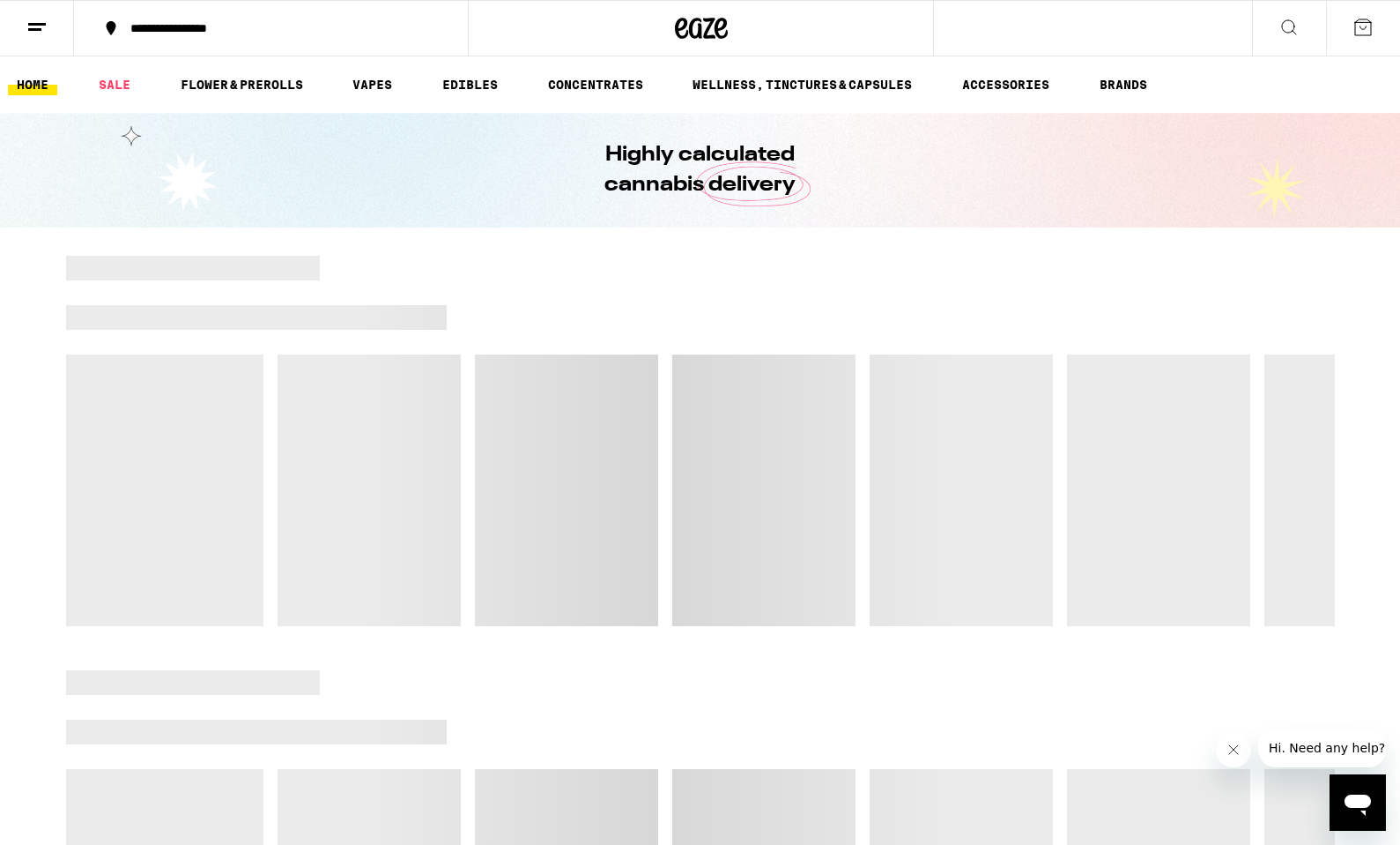
click at [1299, 29] on icon at bounding box center [1290, 28] width 22 height 22
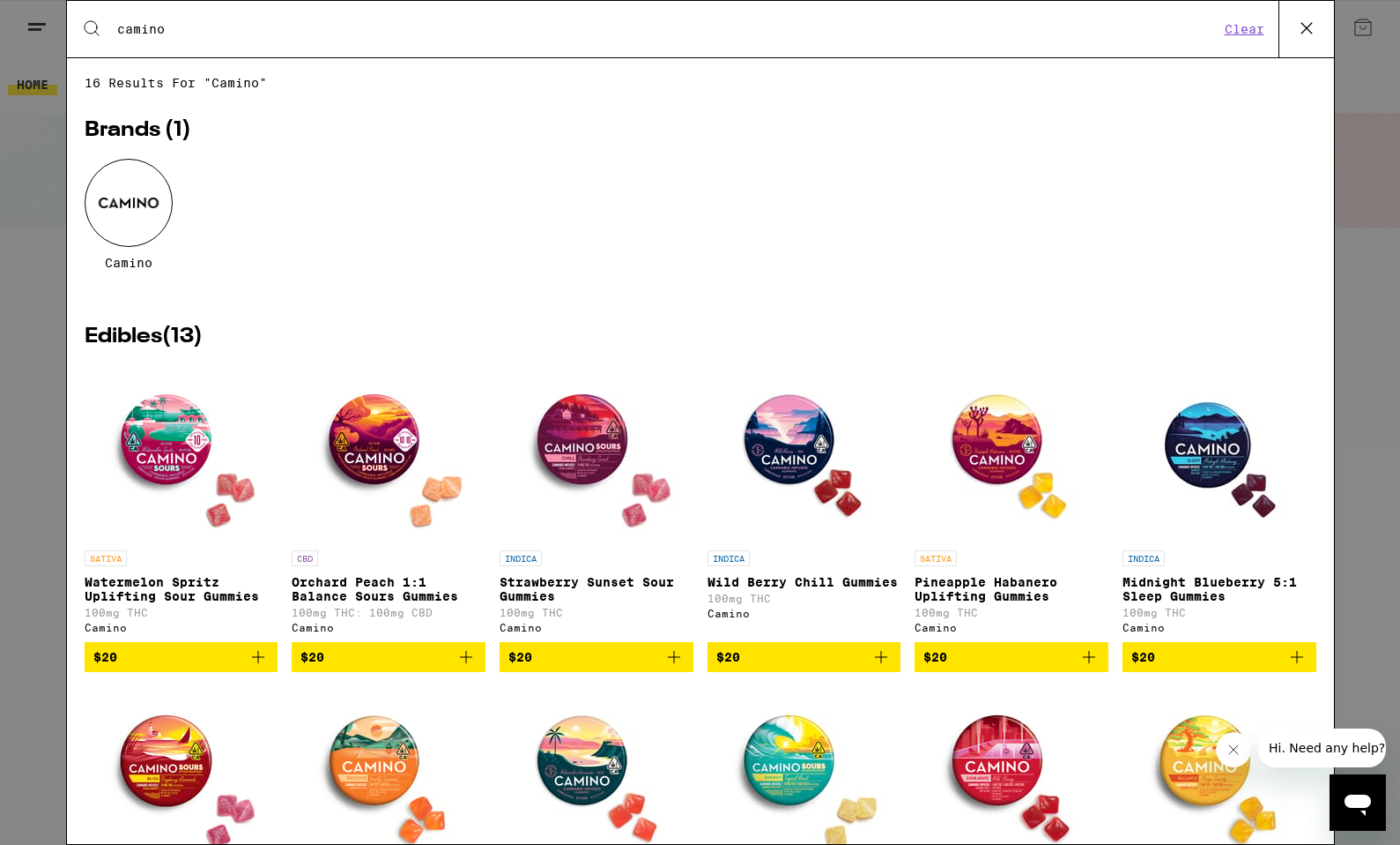
type input "camino"
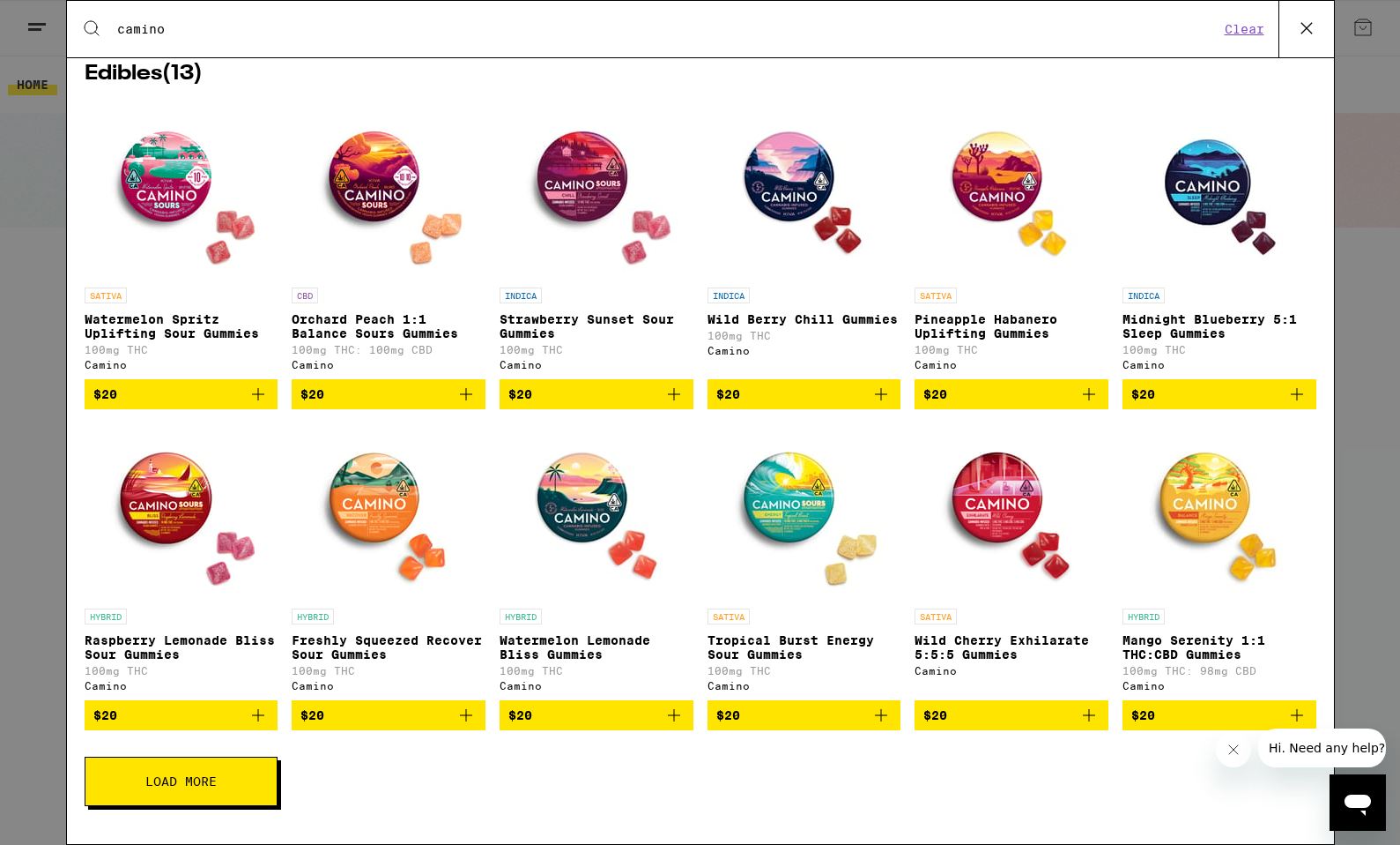
scroll to position [285, 0]
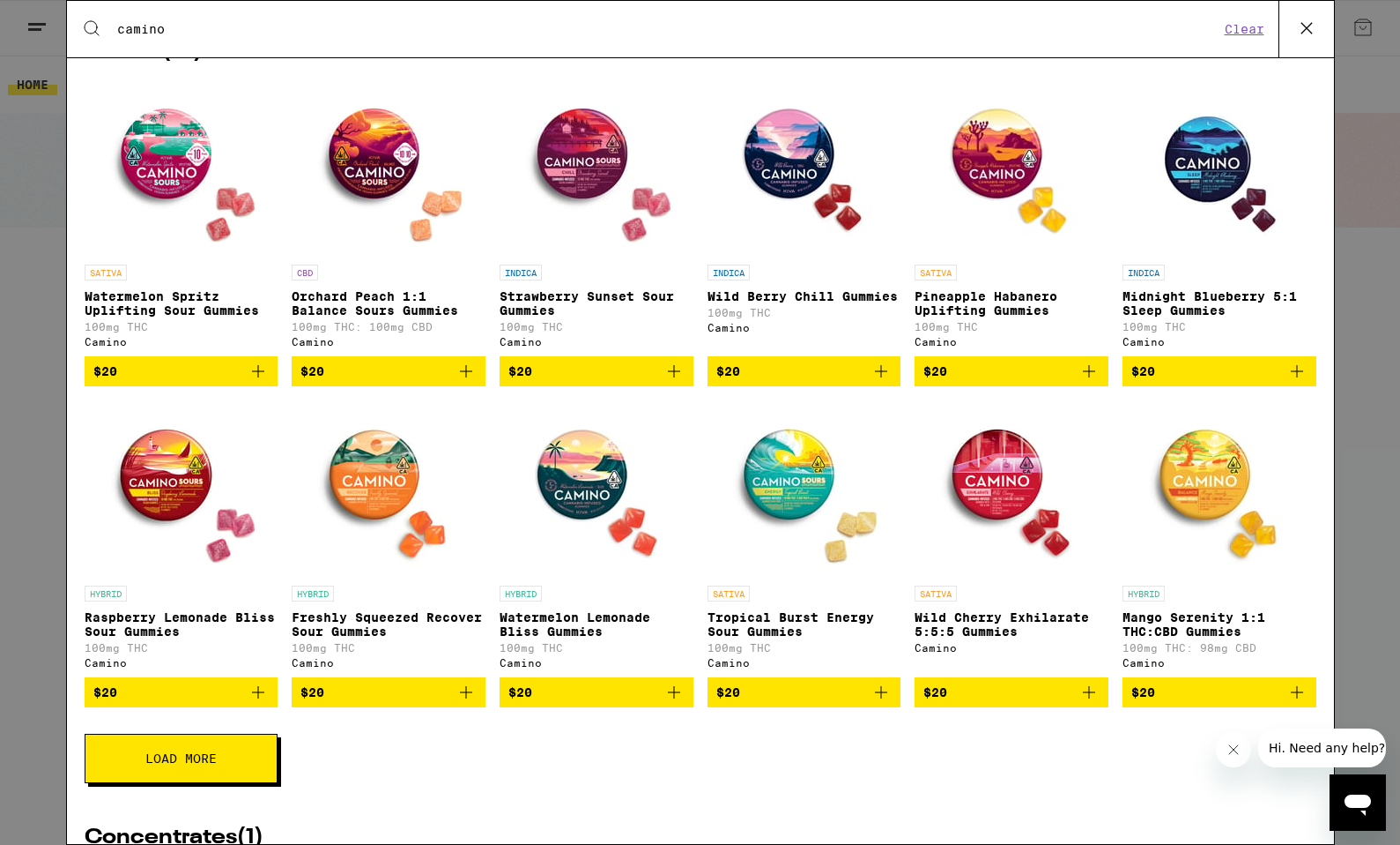
click at [1300, 702] on icon "Add to bag" at bounding box center [1298, 693] width 22 height 22
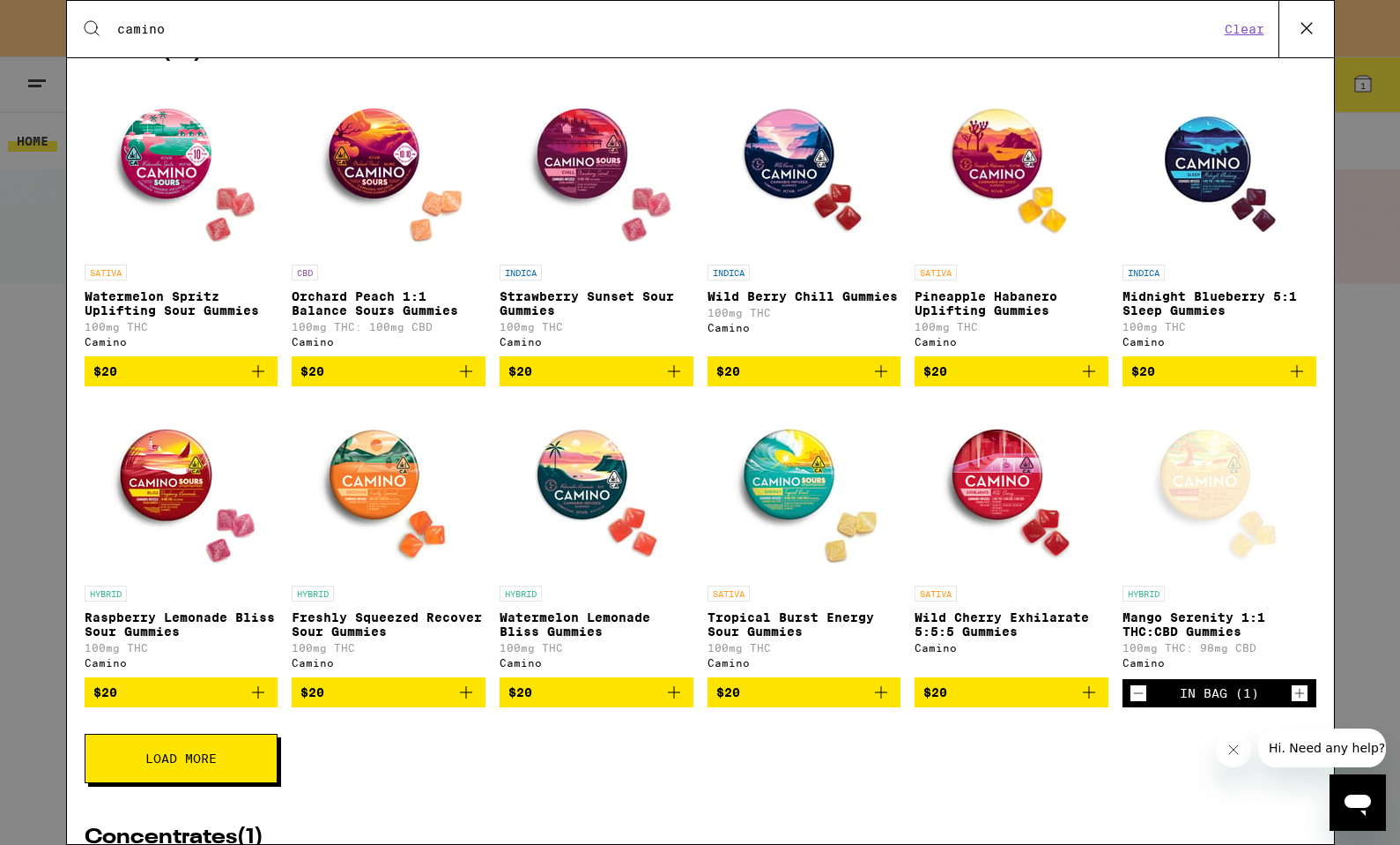
click at [1300, 698] on icon "Increment" at bounding box center [1301, 694] width 10 height 10
click at [1308, 19] on icon at bounding box center [1307, 28] width 27 height 27
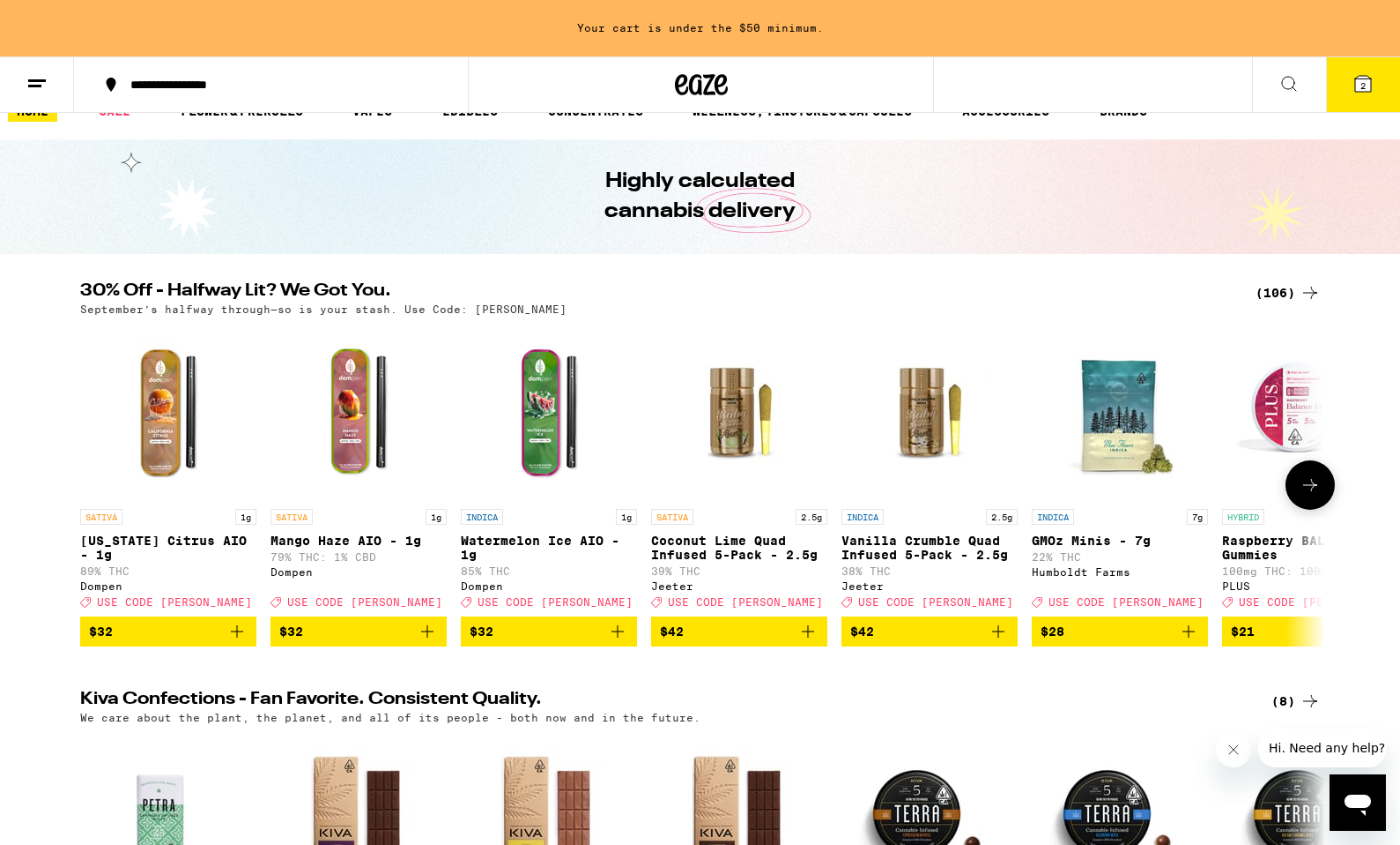
scroll to position [25, 0]
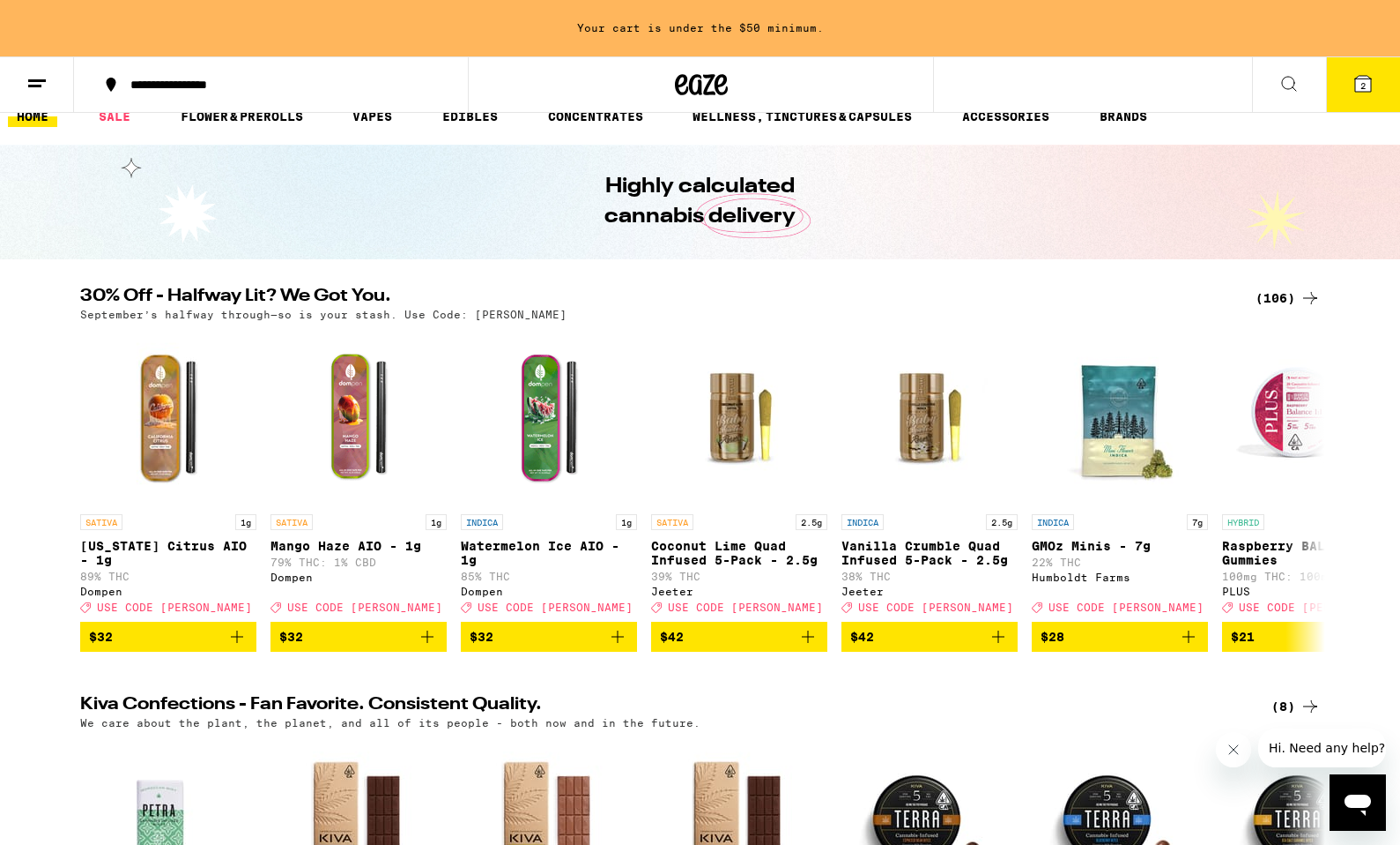
click at [1283, 301] on div "(106)" at bounding box center [1288, 298] width 65 height 22
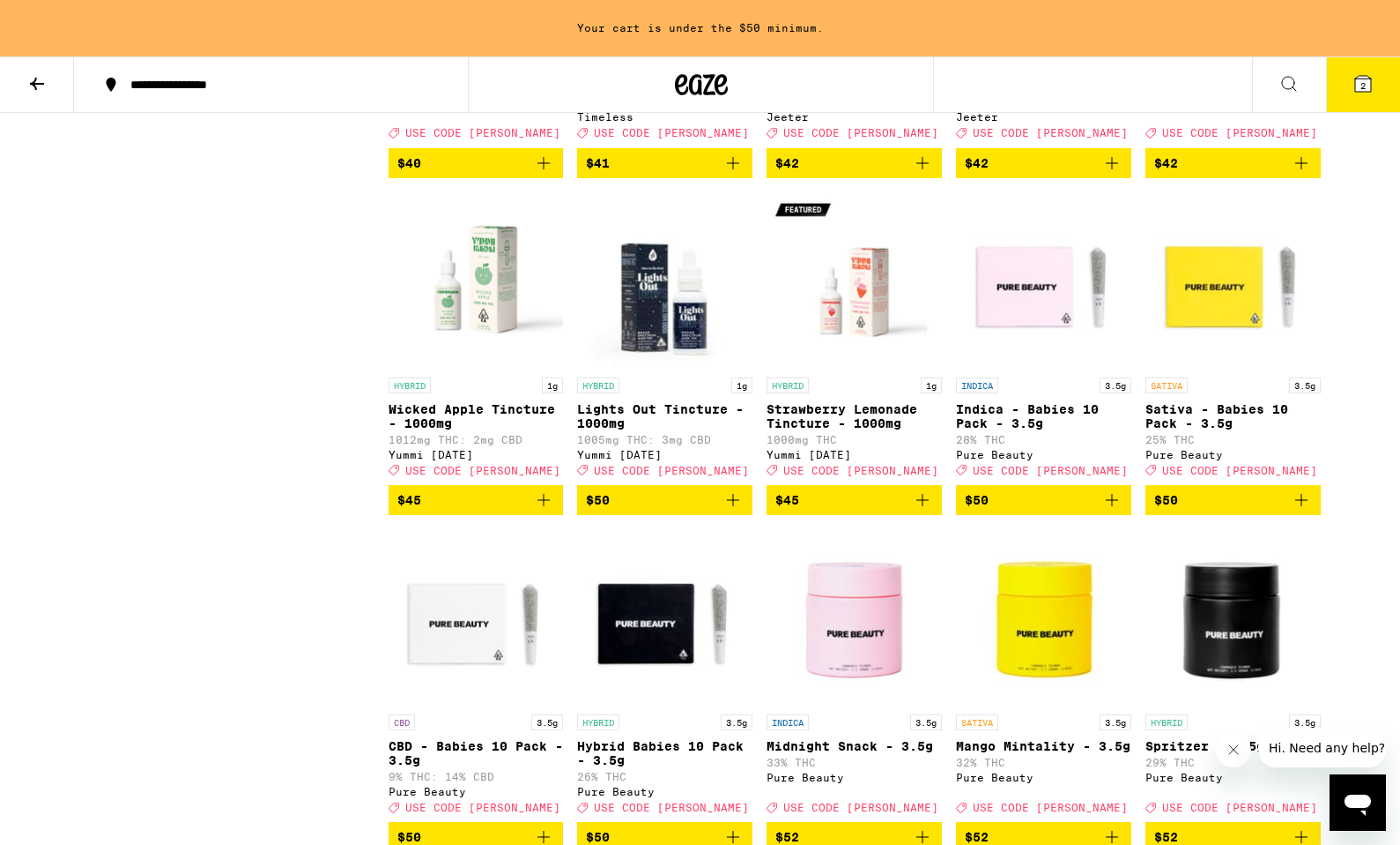
scroll to position [5786, 0]
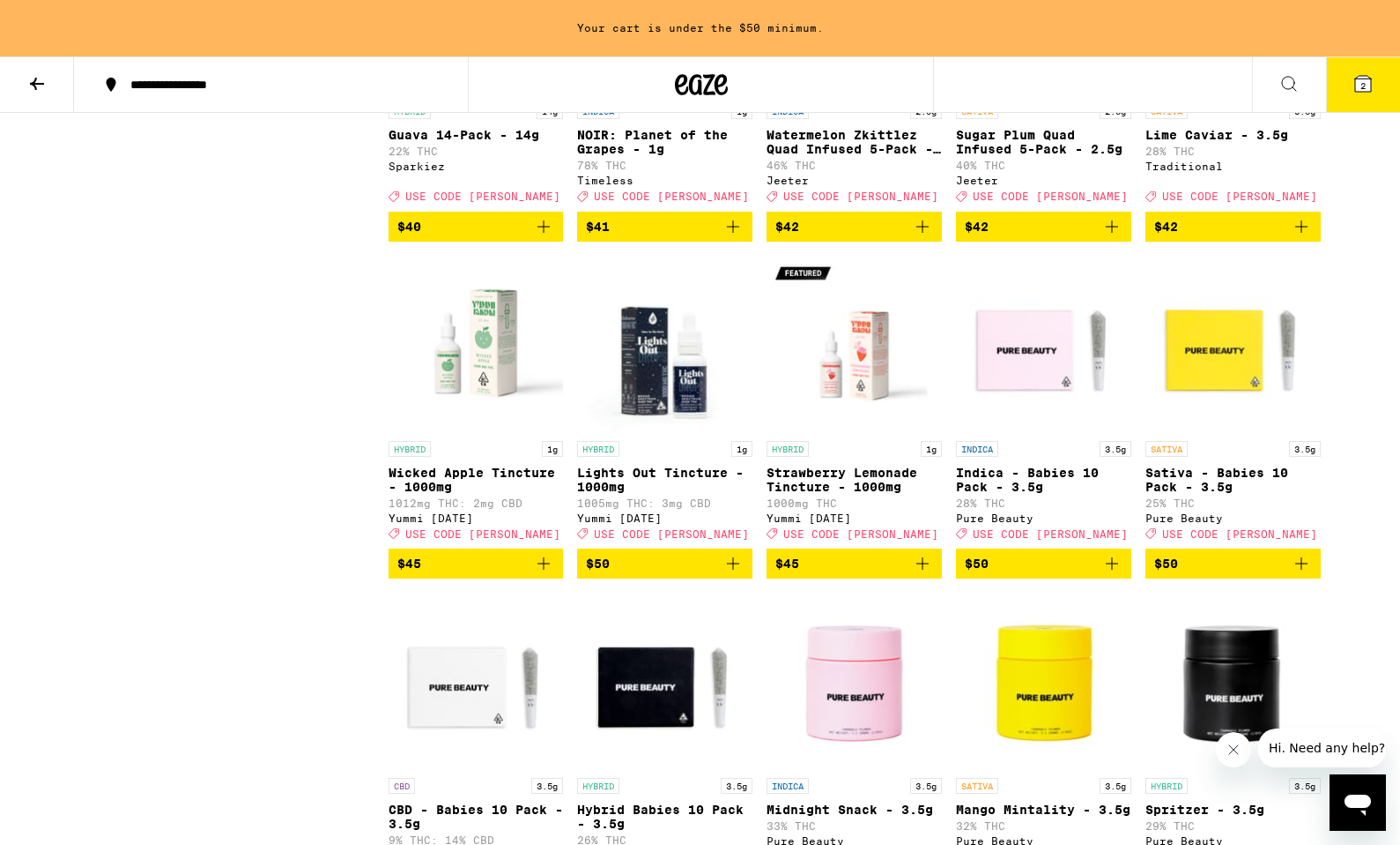
click at [529, 94] on img "Open page for Guava 14-Pack - 14g from Sparkiez" at bounding box center [476, 6] width 175 height 176
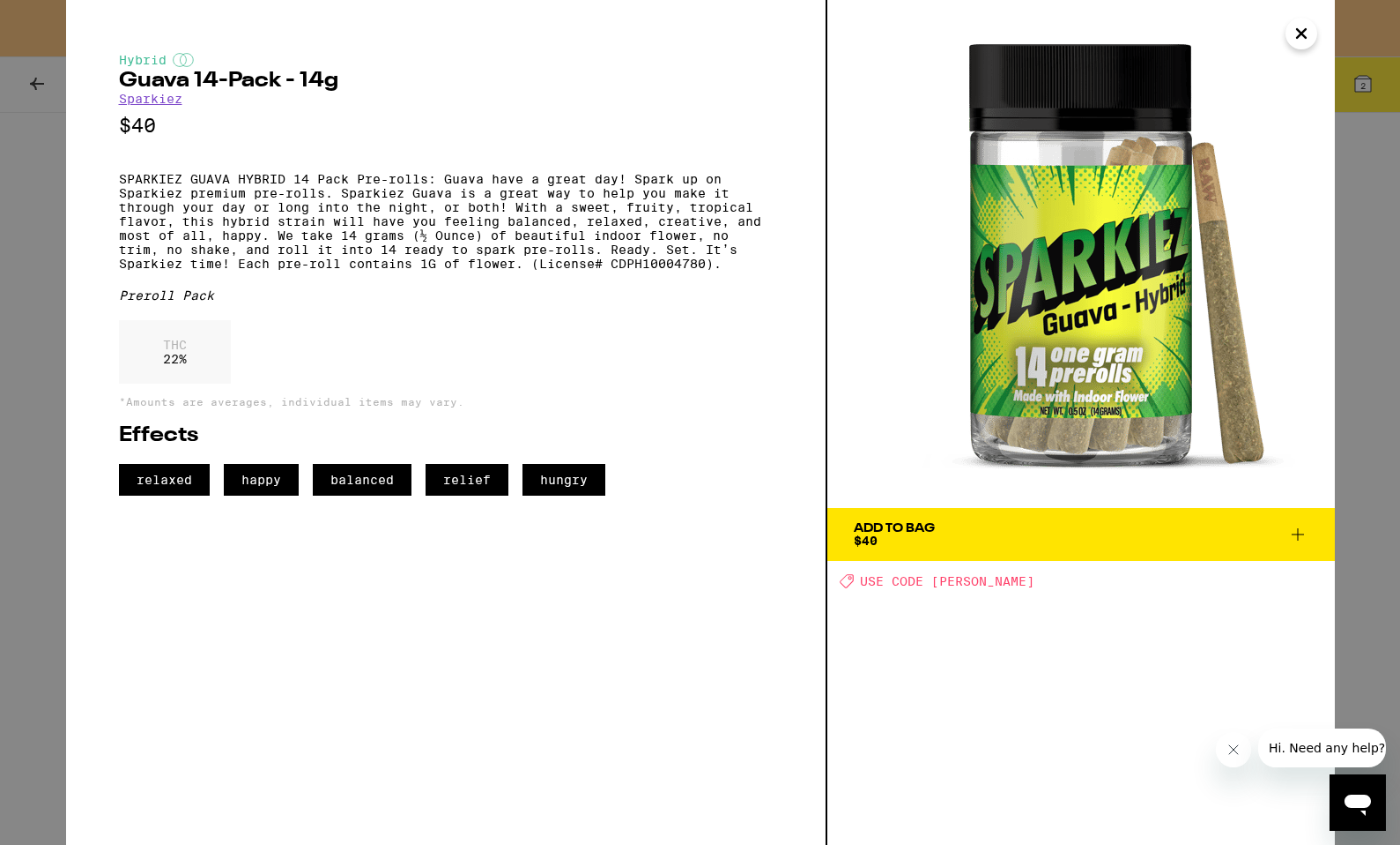
click at [940, 583] on span "USE CODE LITTY" at bounding box center [947, 581] width 174 height 14
click at [915, 523] on div "Add To Bag" at bounding box center [895, 528] width 81 height 13
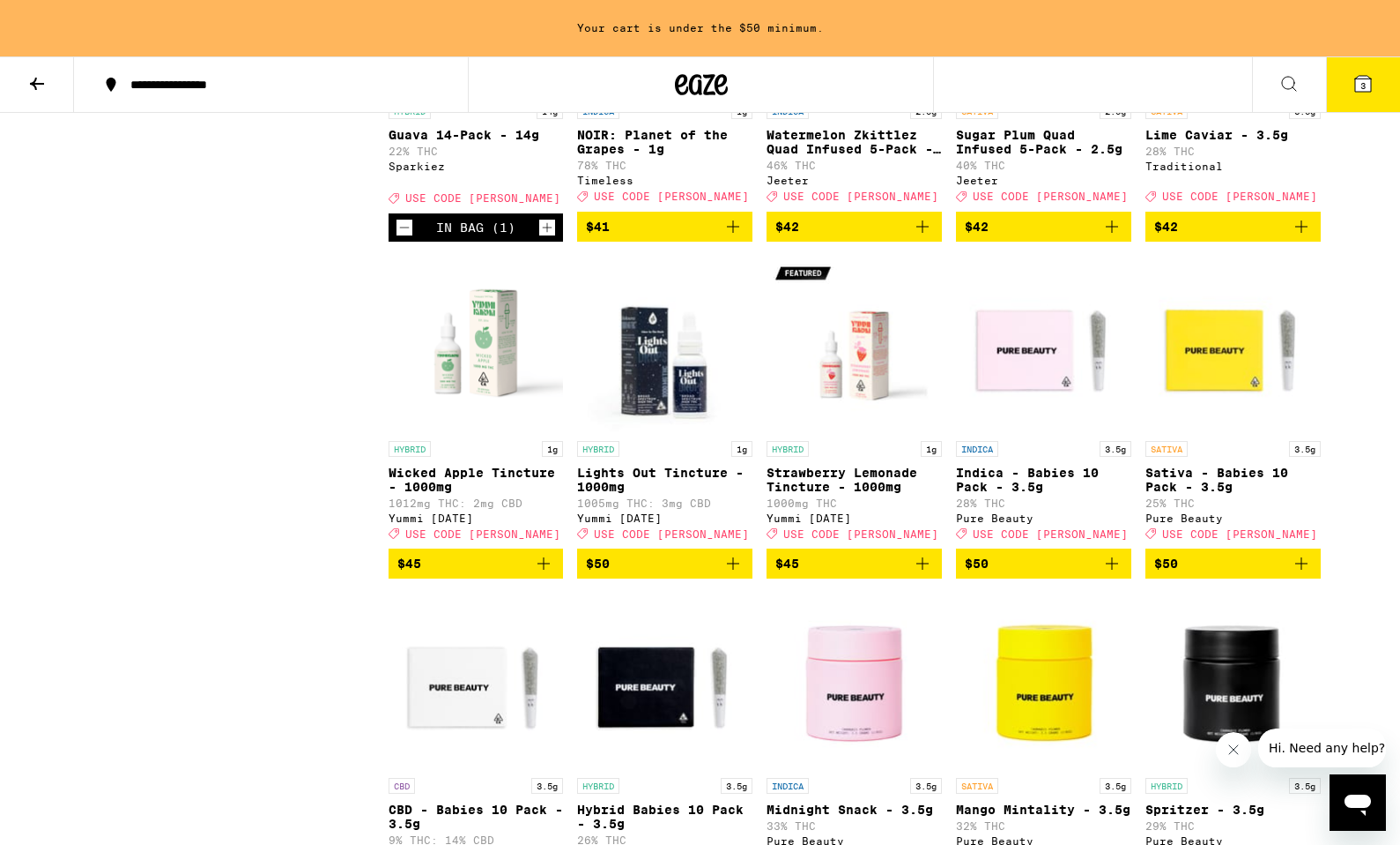
scroll to position [5730, 0]
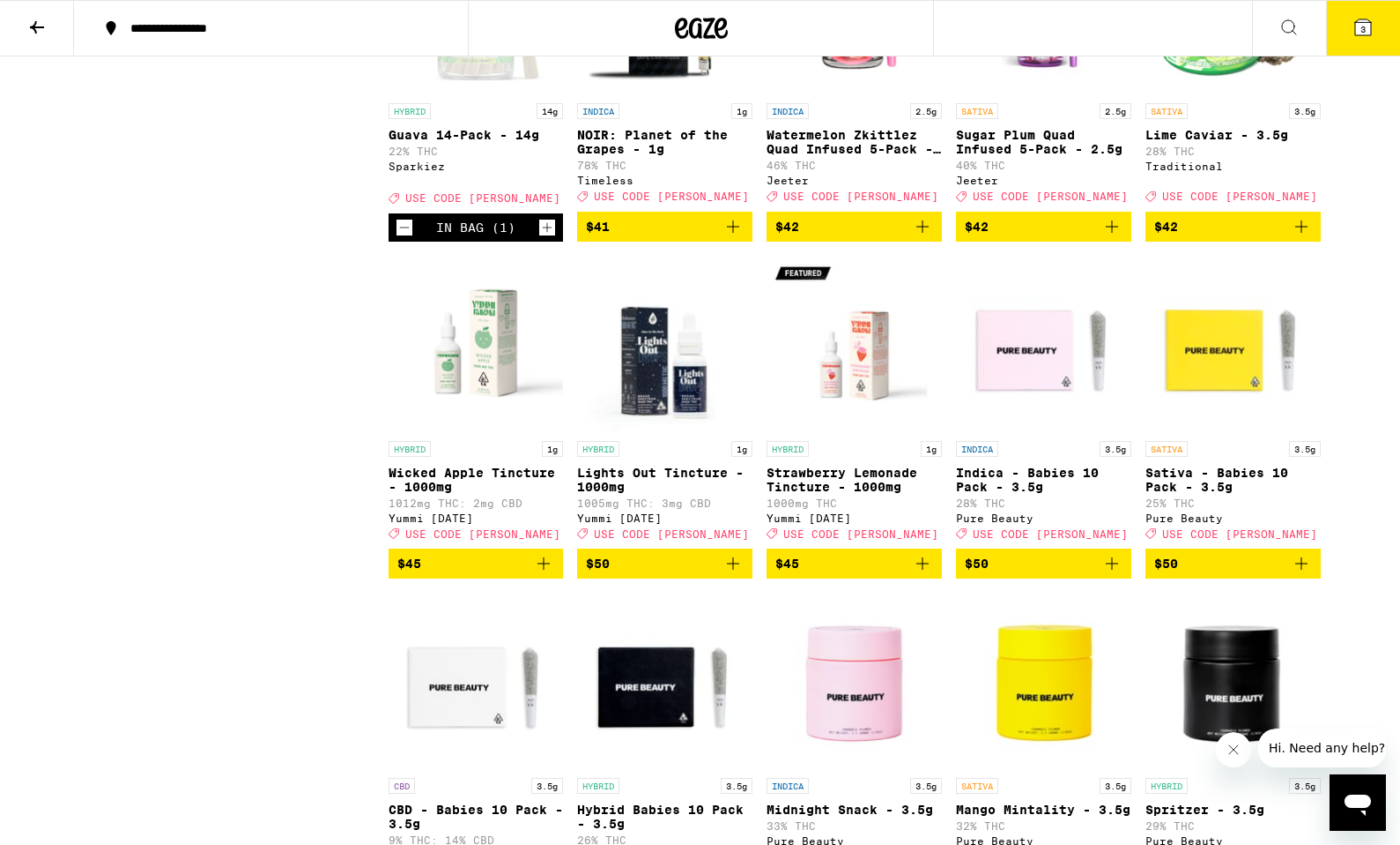
click at [1352, 31] on button "3" at bounding box center [1363, 29] width 74 height 55
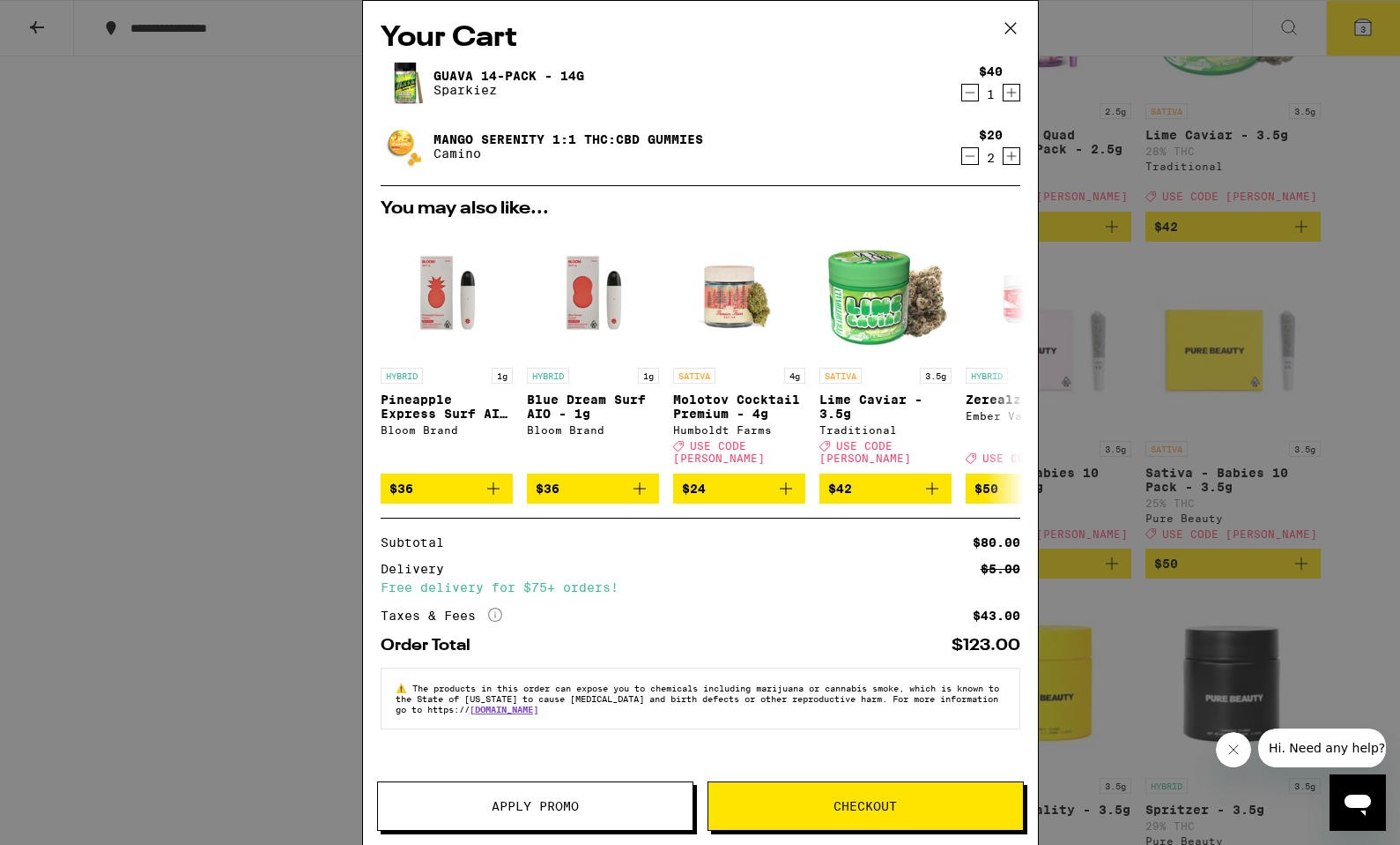
click at [969, 98] on icon "Decrement" at bounding box center [970, 92] width 16 height 22
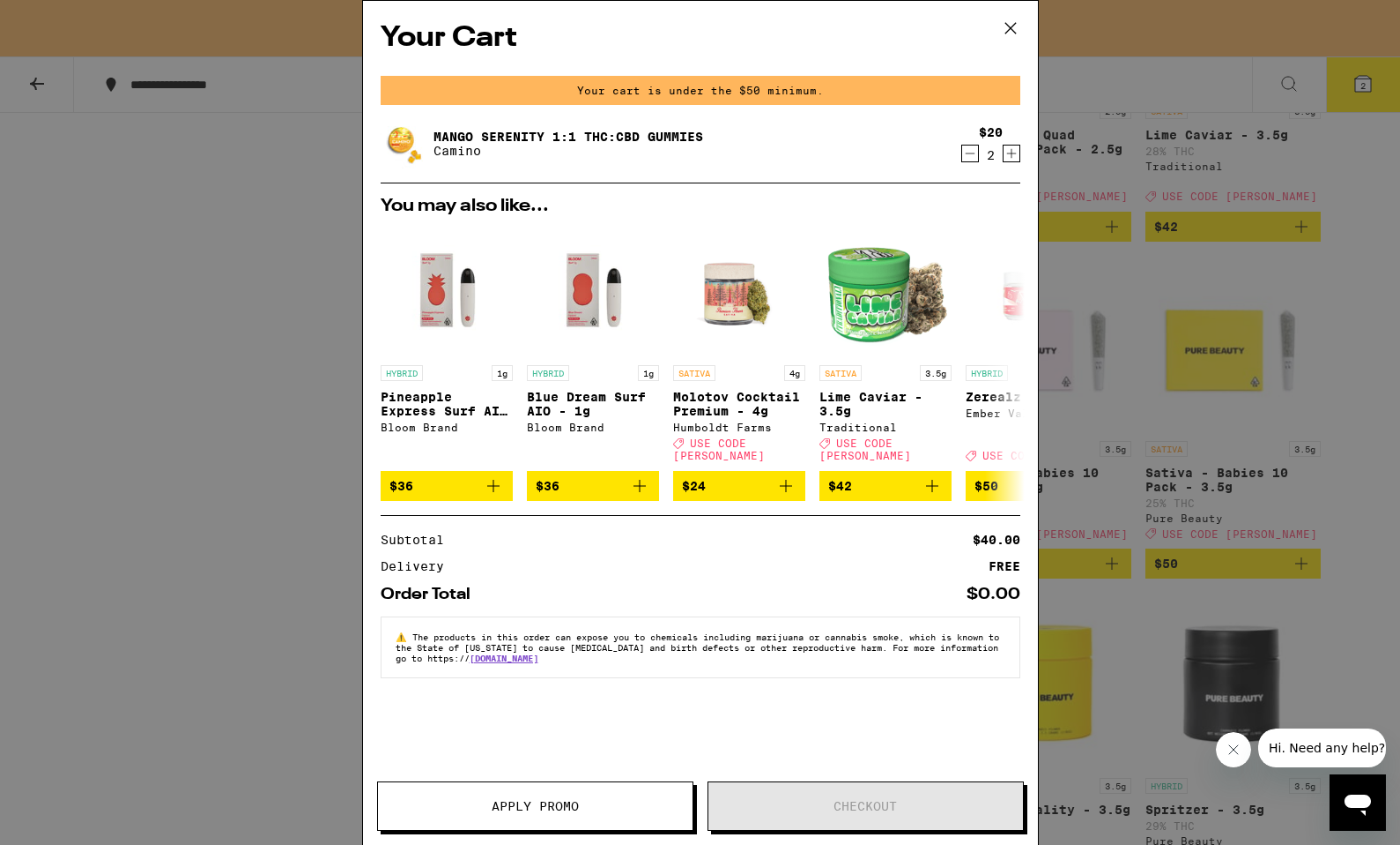
click at [1009, 35] on icon at bounding box center [1011, 28] width 27 height 27
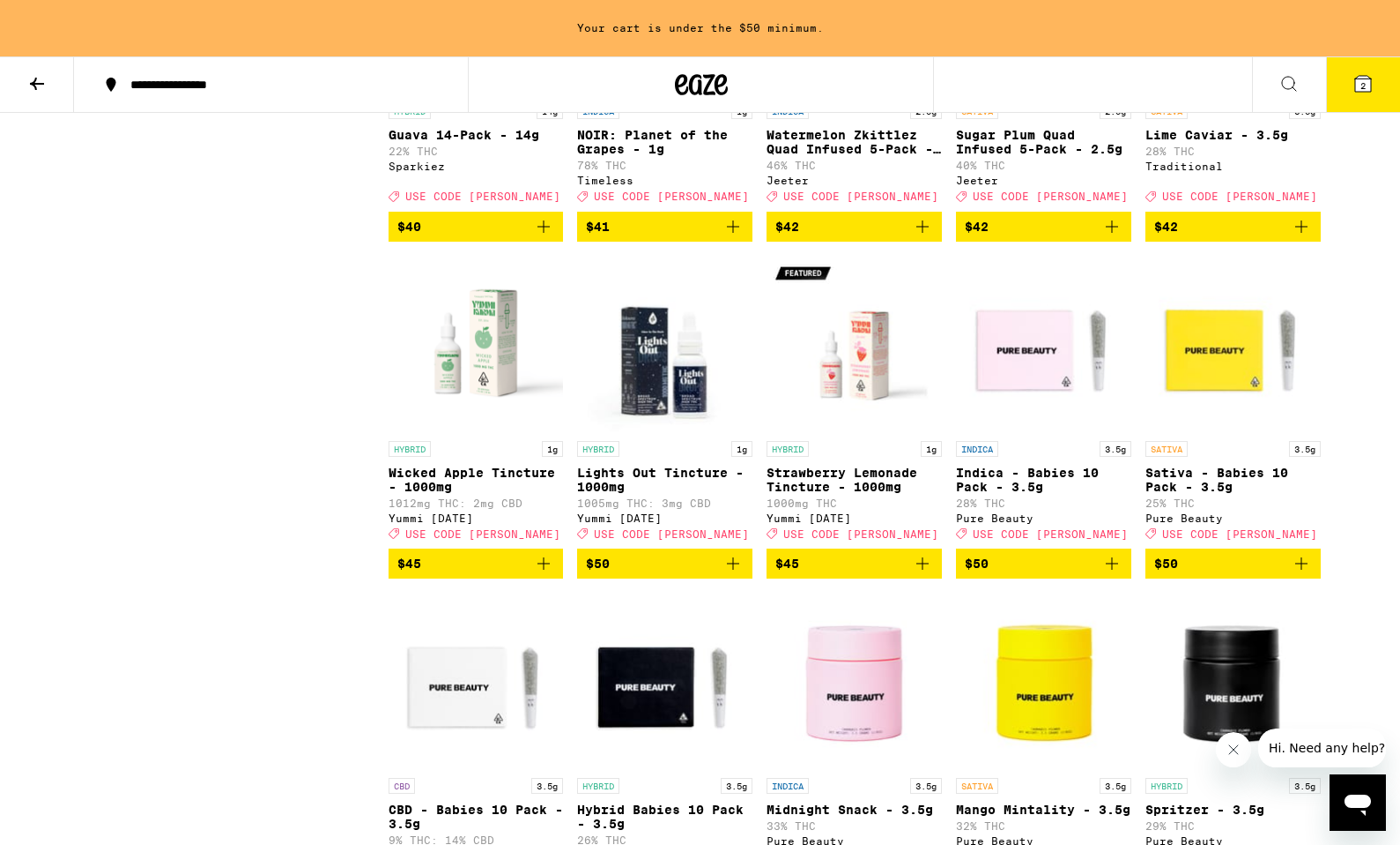
click at [541, 237] on icon "Add to bag" at bounding box center [544, 227] width 22 height 22
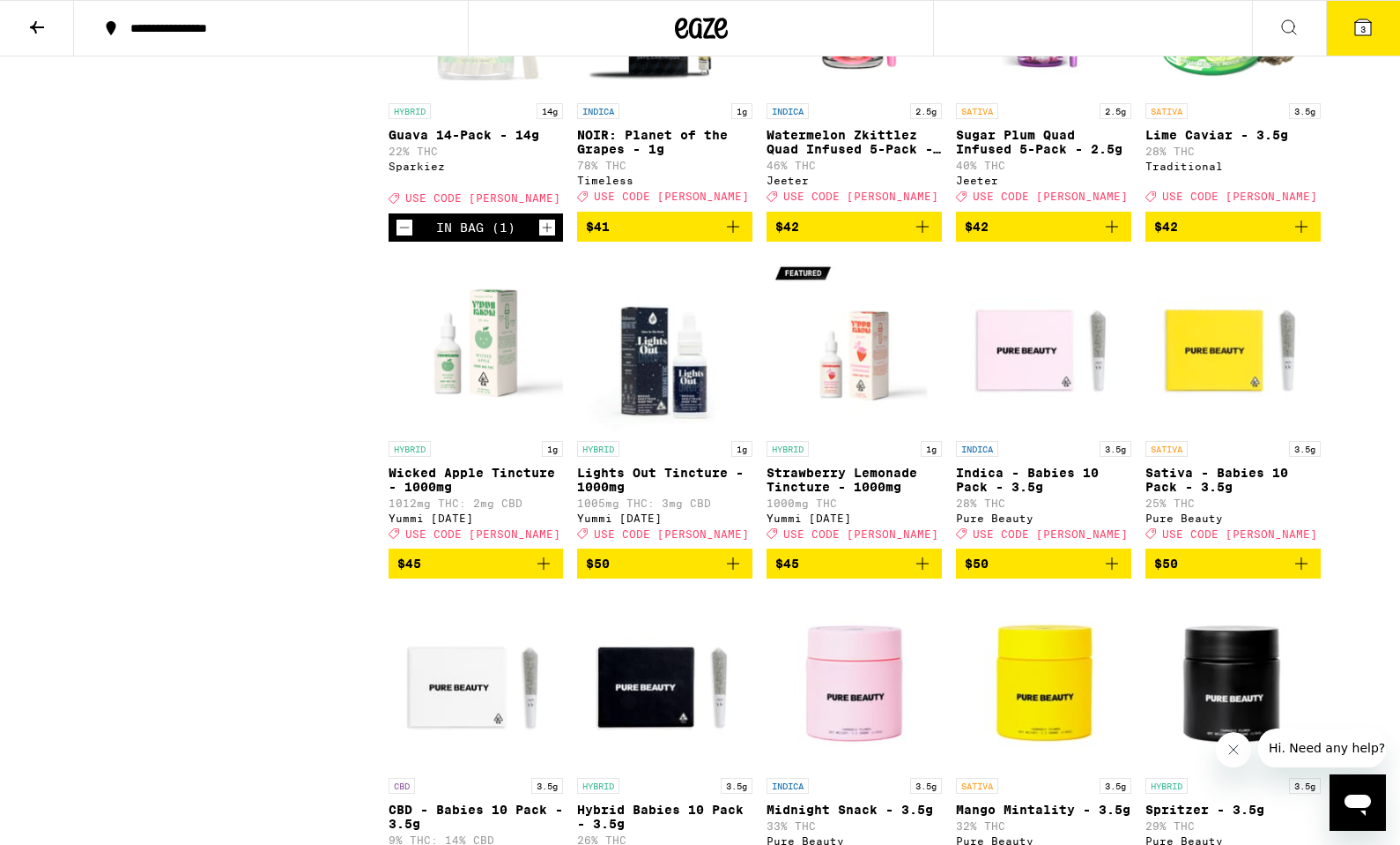
click at [1358, 36] on icon at bounding box center [1364, 28] width 22 height 22
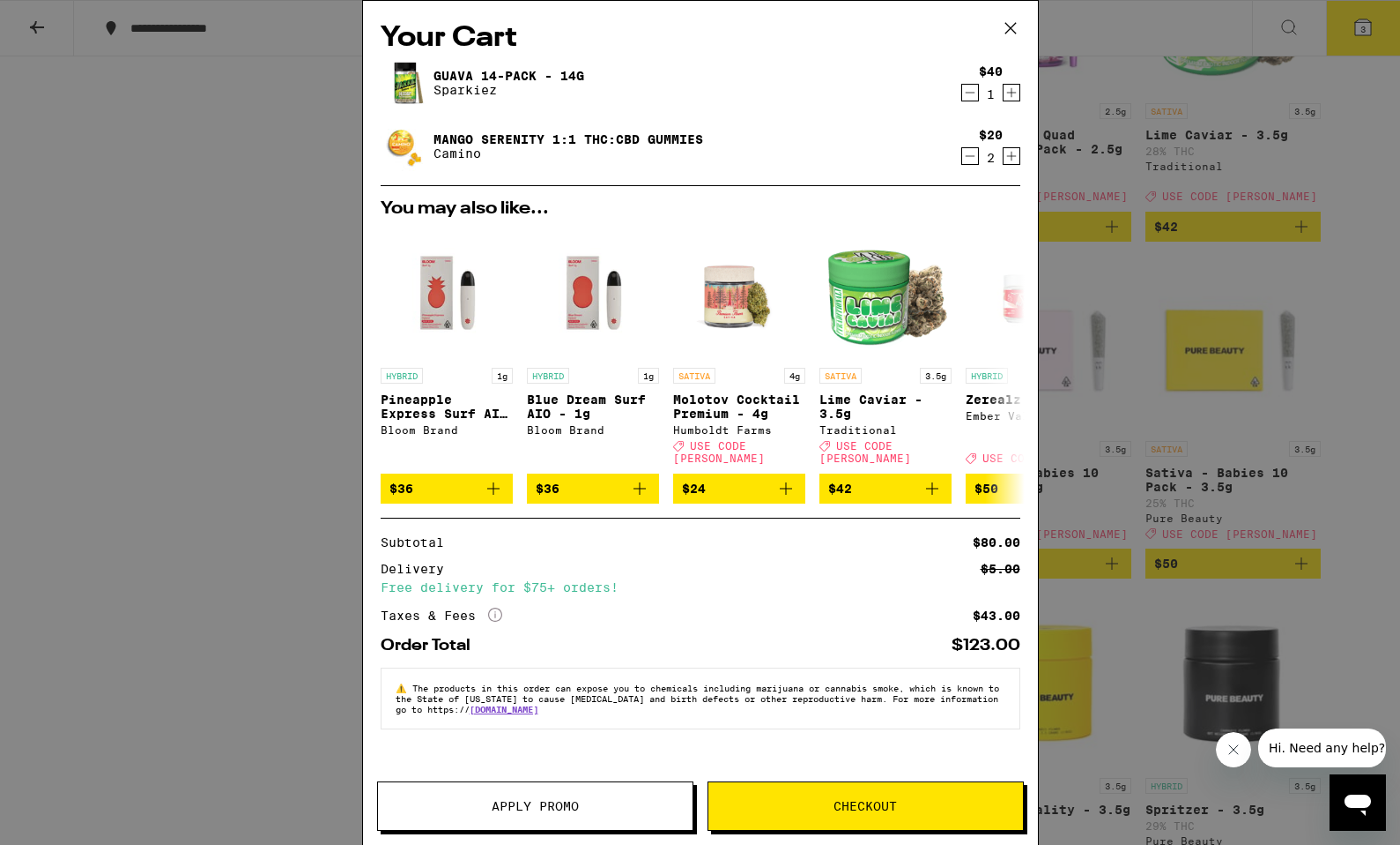
click at [974, 156] on icon "Decrement" at bounding box center [970, 156] width 10 height 0
click at [627, 796] on button "Apply Promo" at bounding box center [536, 806] width 317 height 49
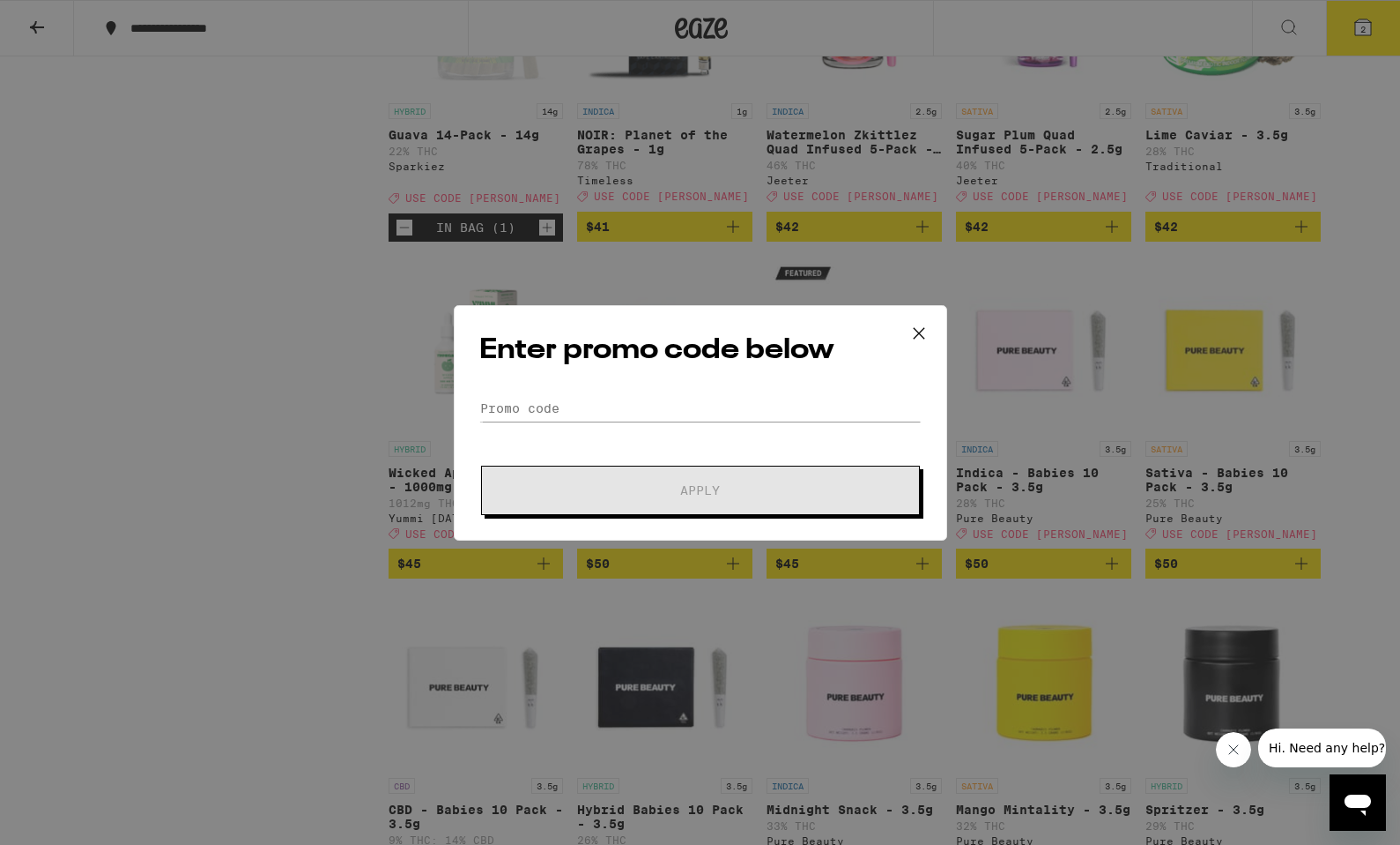
click at [633, 427] on form "Promo Code Apply" at bounding box center [701, 455] width 442 height 120
click at [633, 414] on input "Promo Code" at bounding box center [701, 408] width 442 height 27
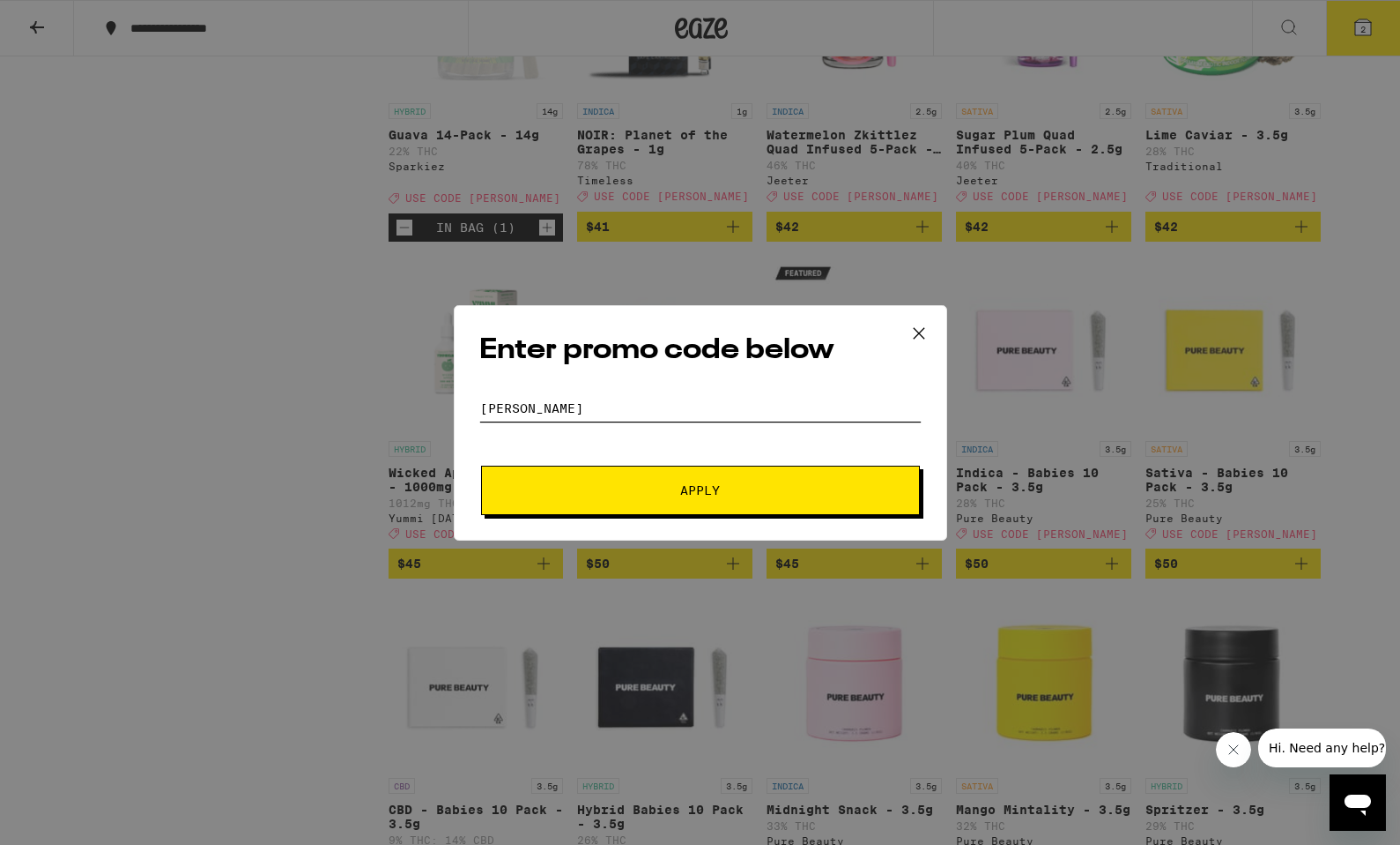
type input "LITTY"
click at [481, 465] on button "Apply" at bounding box center [700, 490] width 438 height 49
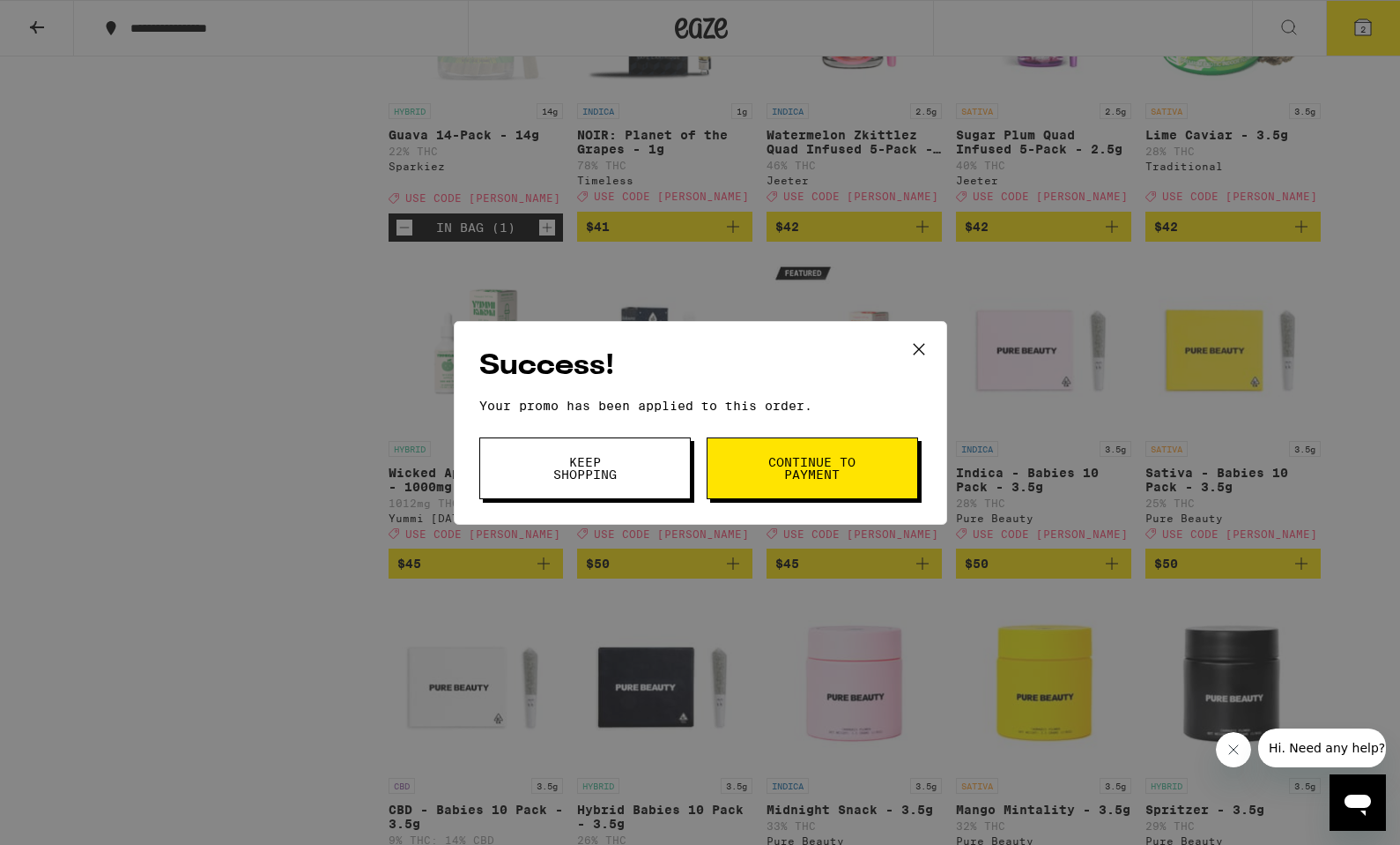
click at [719, 480] on button "Continue to payment" at bounding box center [812, 468] width 211 height 62
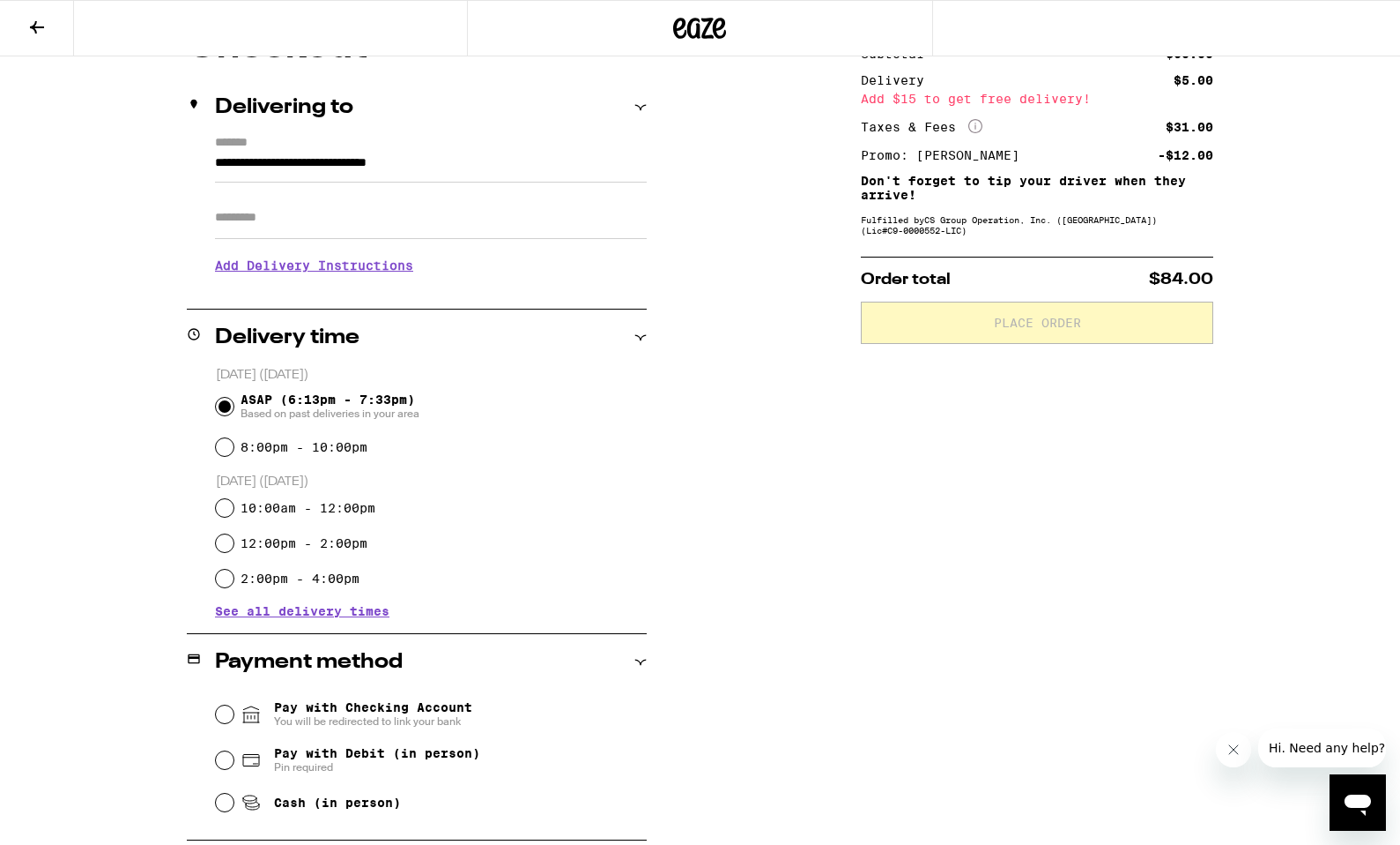
scroll to position [363, 0]
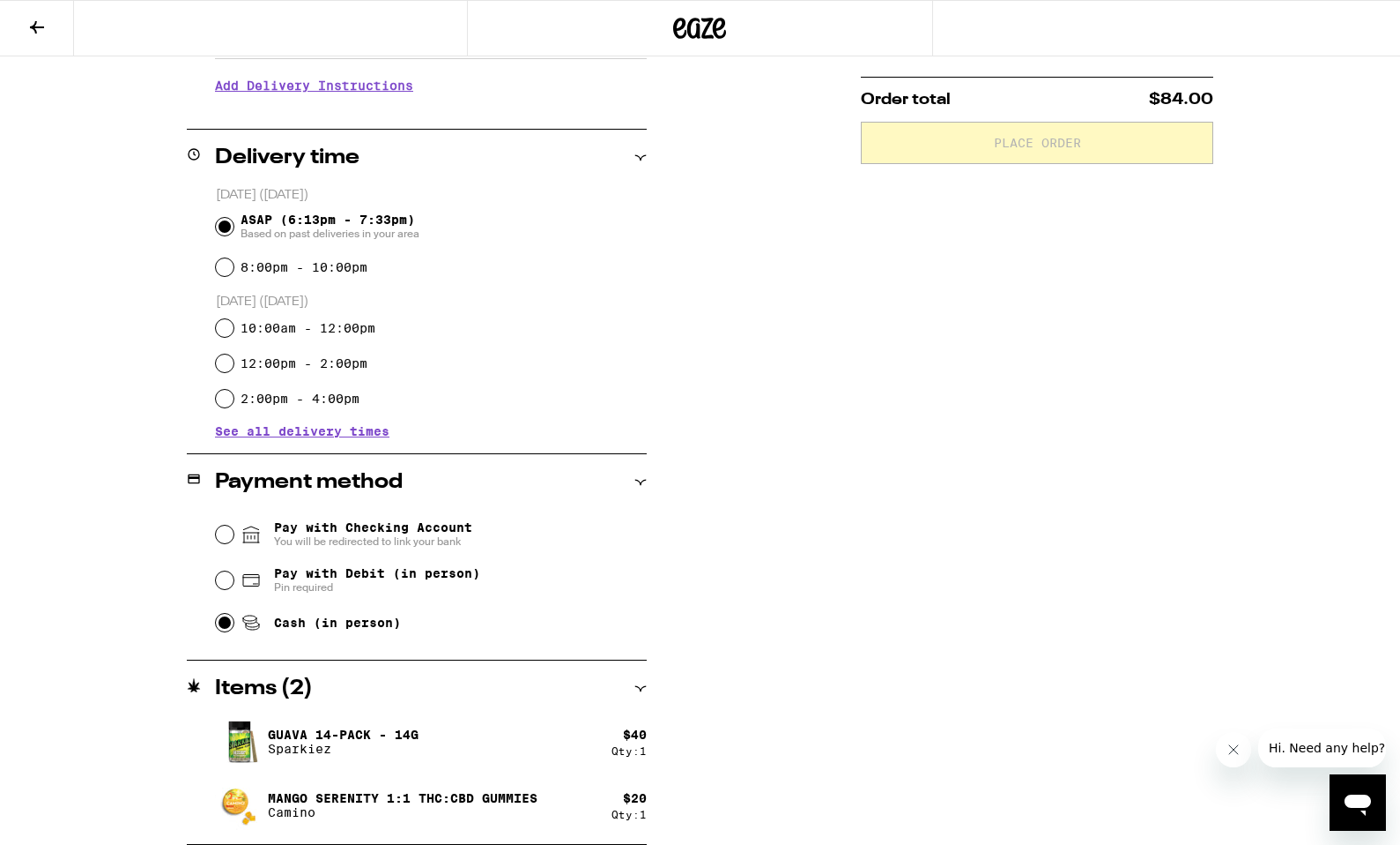
click at [222, 624] on input "Cash (in person)" at bounding box center [225, 623] width 18 height 18
radio input "true"
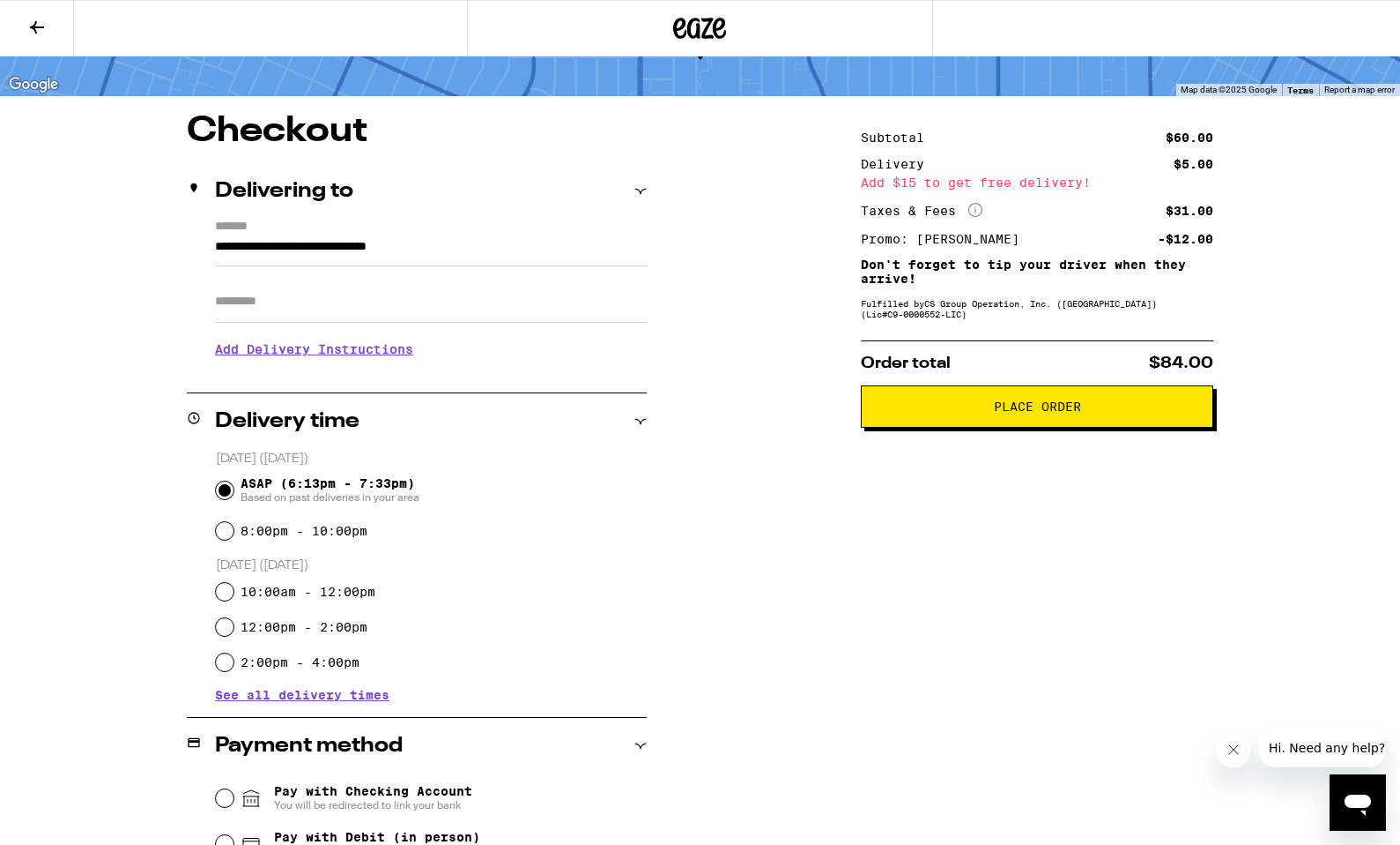
scroll to position [98, 0]
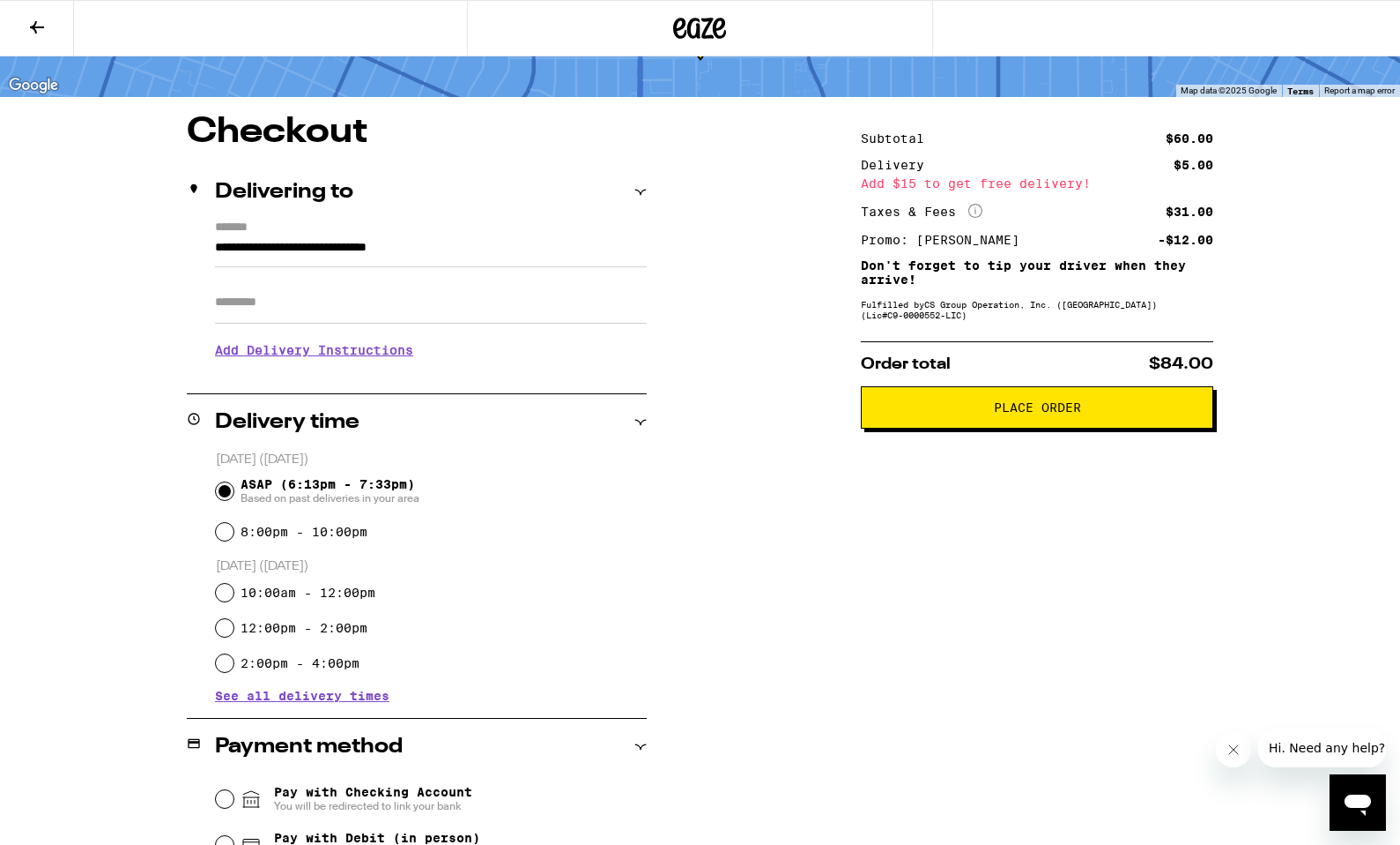
click at [284, 304] on input "Apt/Suite" at bounding box center [431, 302] width 432 height 42
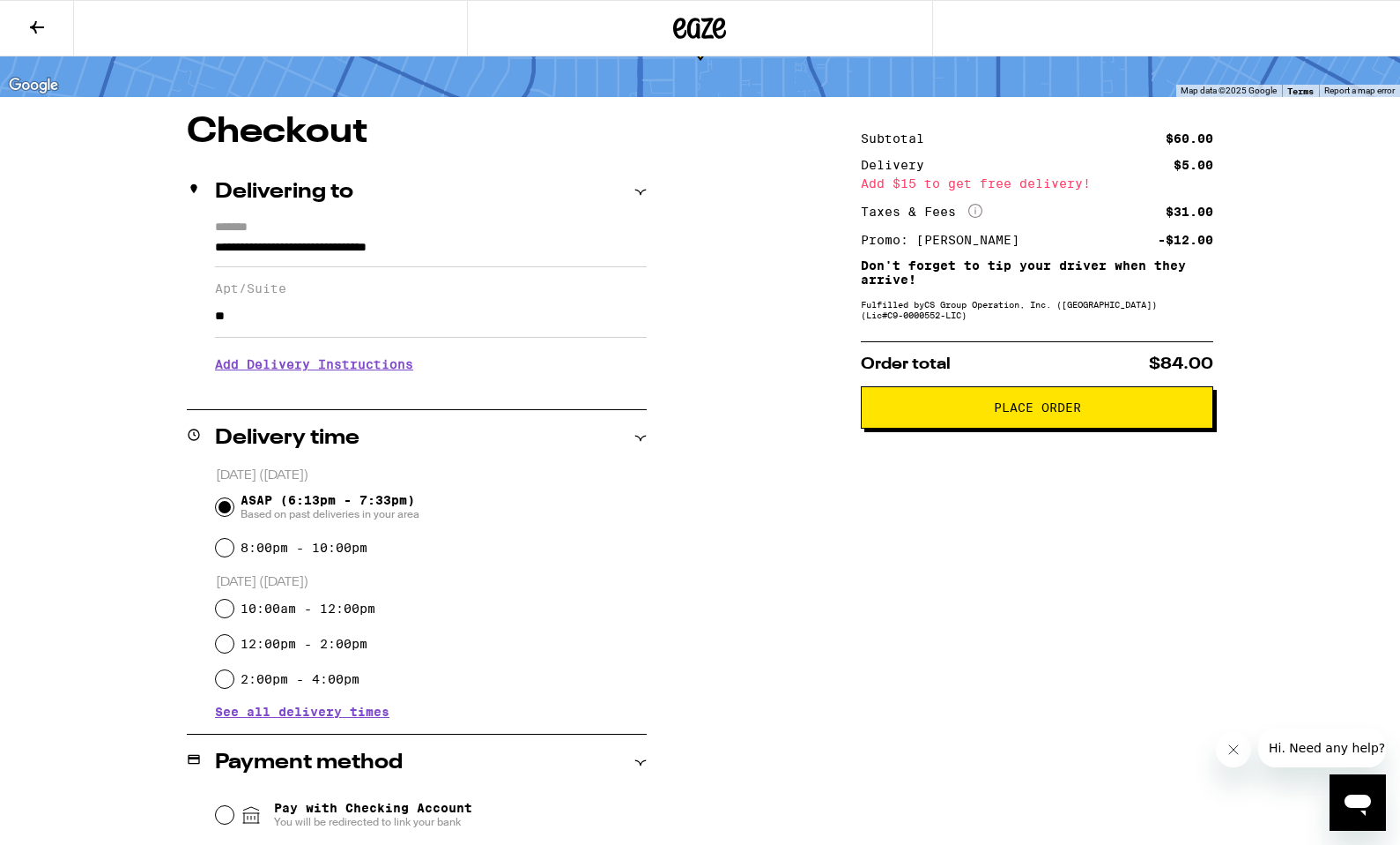
type input "*"
type input "*******"
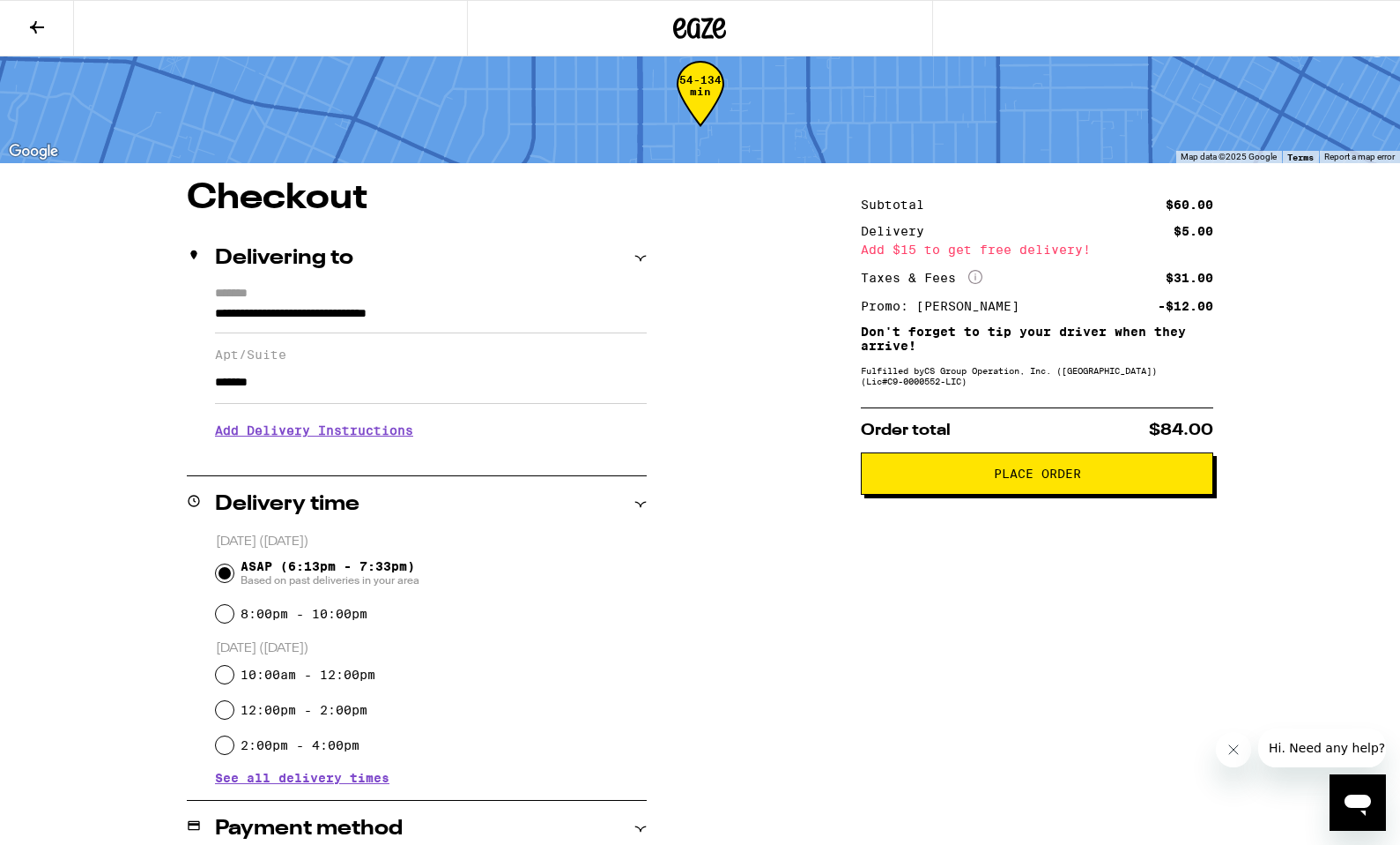
scroll to position [0, 0]
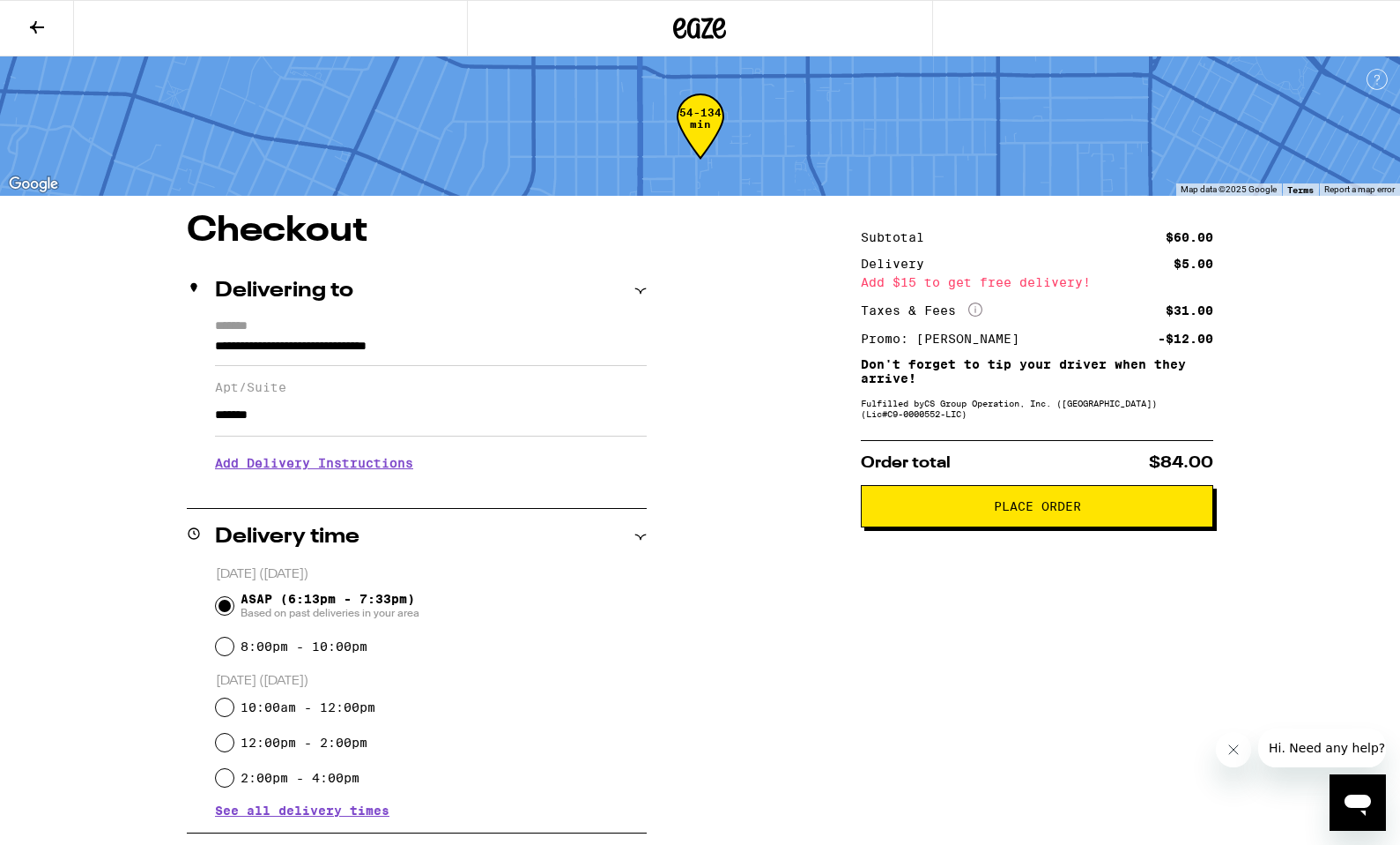
click at [1019, 513] on span "Place Order" at bounding box center [1037, 506] width 88 height 13
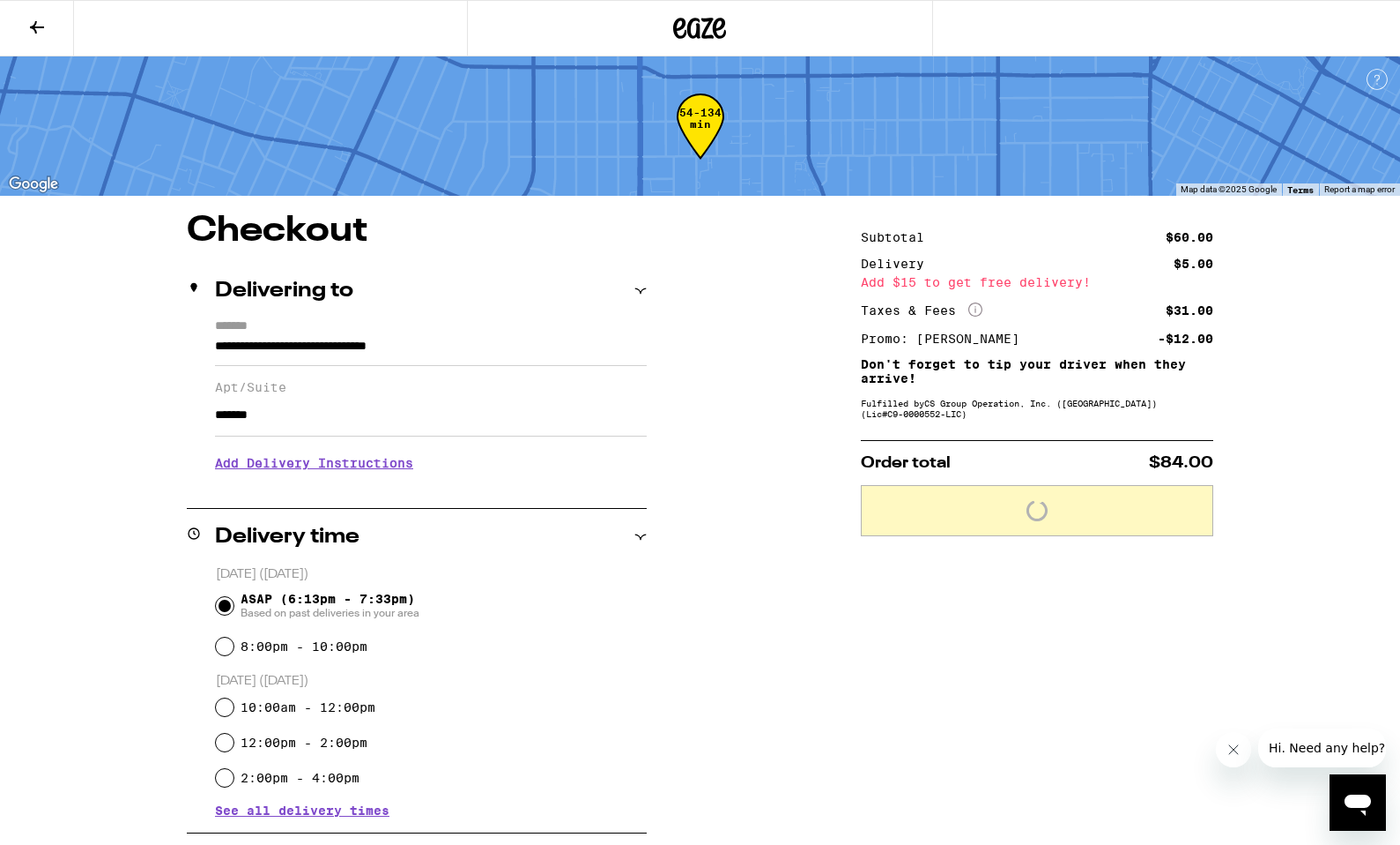
click at [361, 464] on h3 "Add Delivery Instructions" at bounding box center [431, 462] width 432 height 40
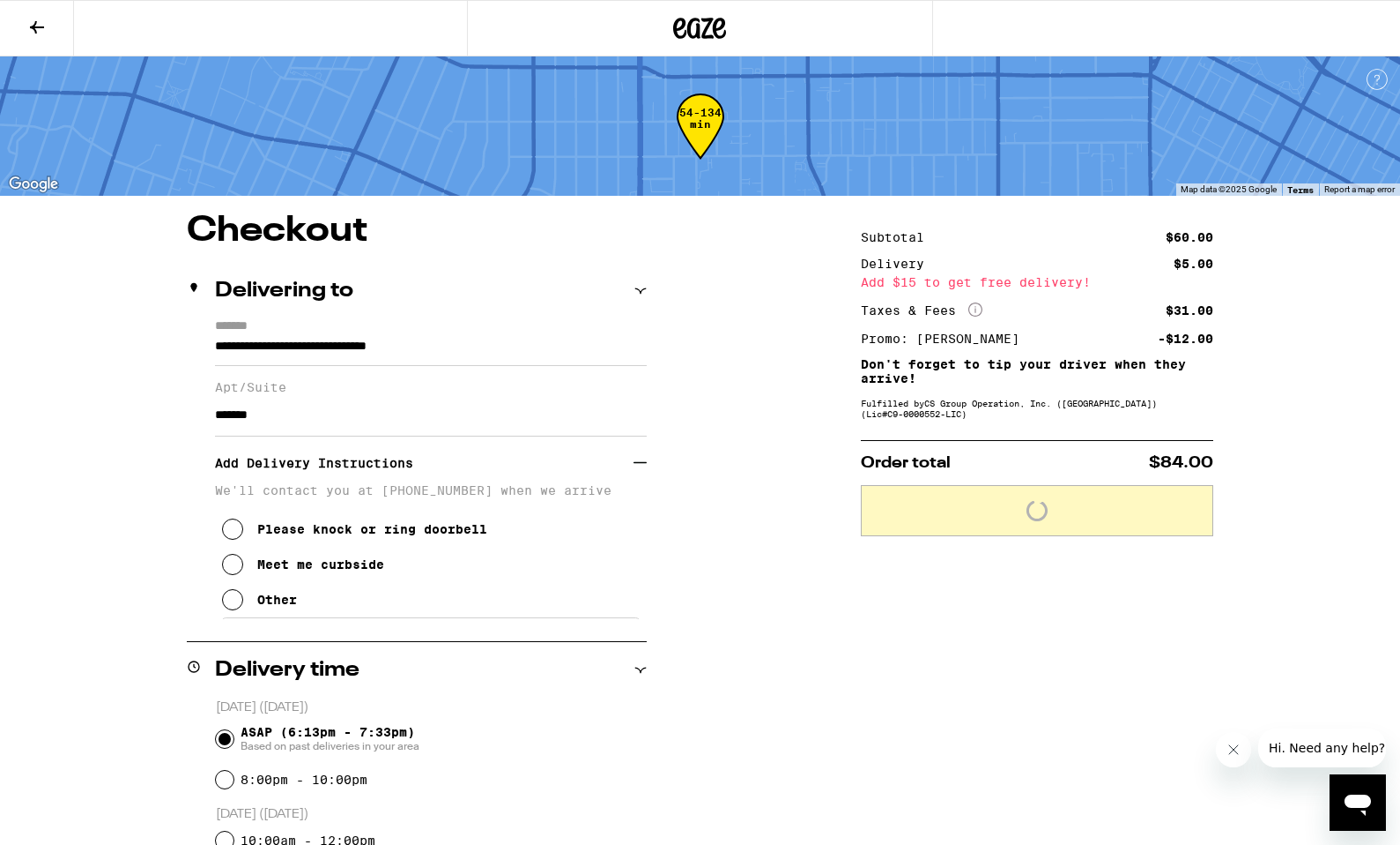
click at [241, 610] on icon at bounding box center [233, 600] width 22 height 22
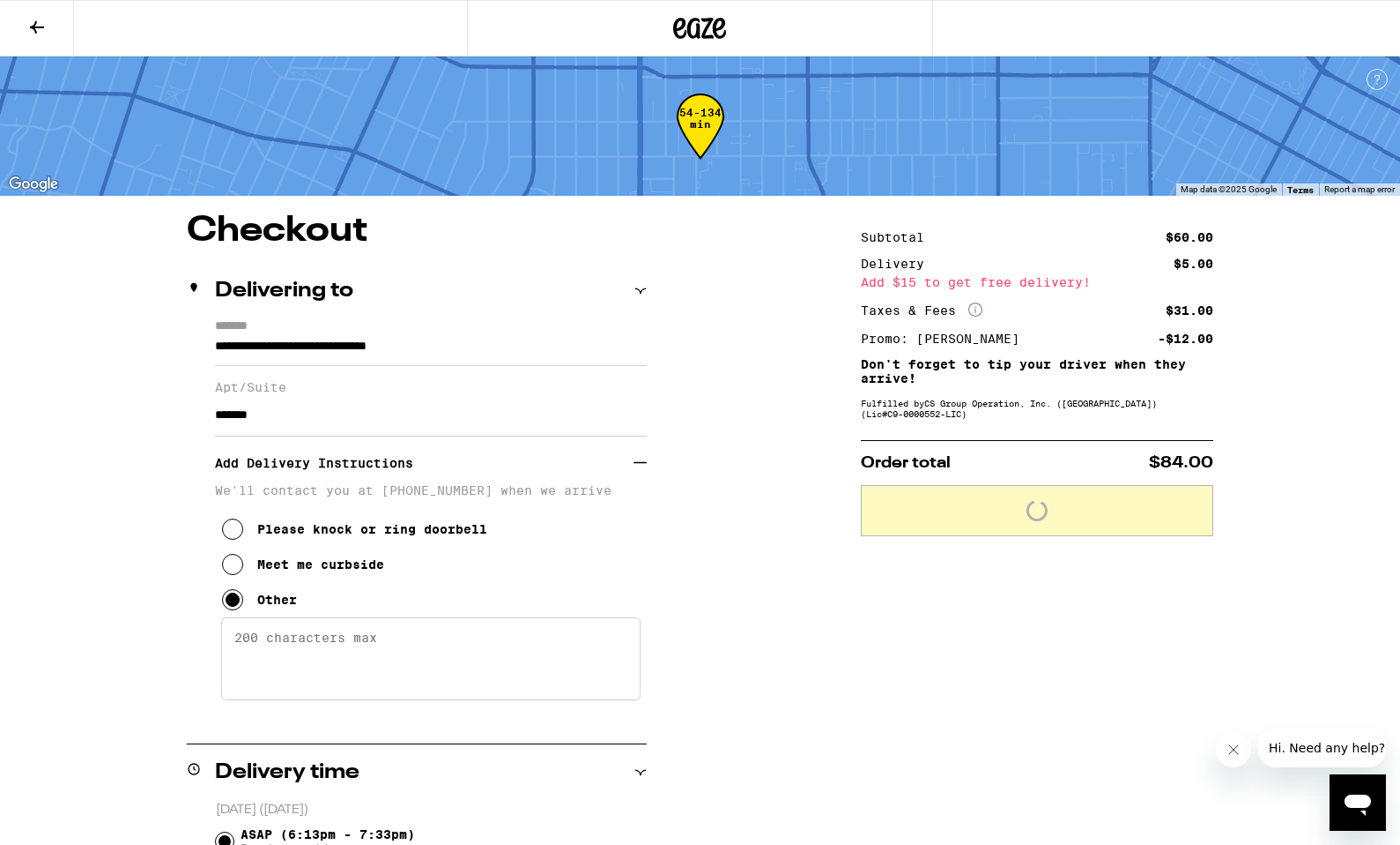
click at [359, 651] on textarea "Enter any other delivery instructions you want driver to know" at bounding box center [431, 659] width 420 height 83
type textarea "Use call"
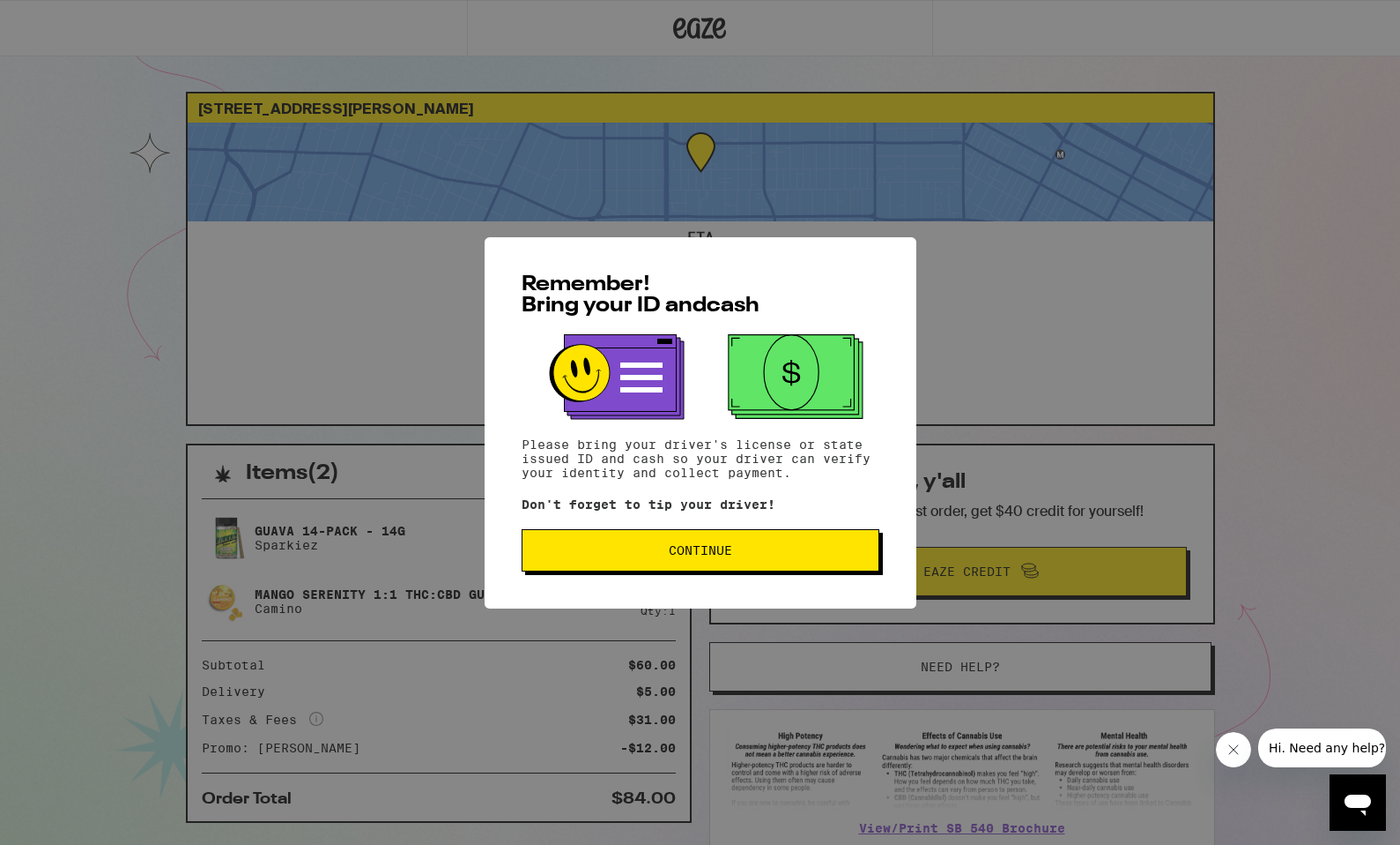
click at [713, 548] on span "Continue" at bounding box center [700, 550] width 64 height 13
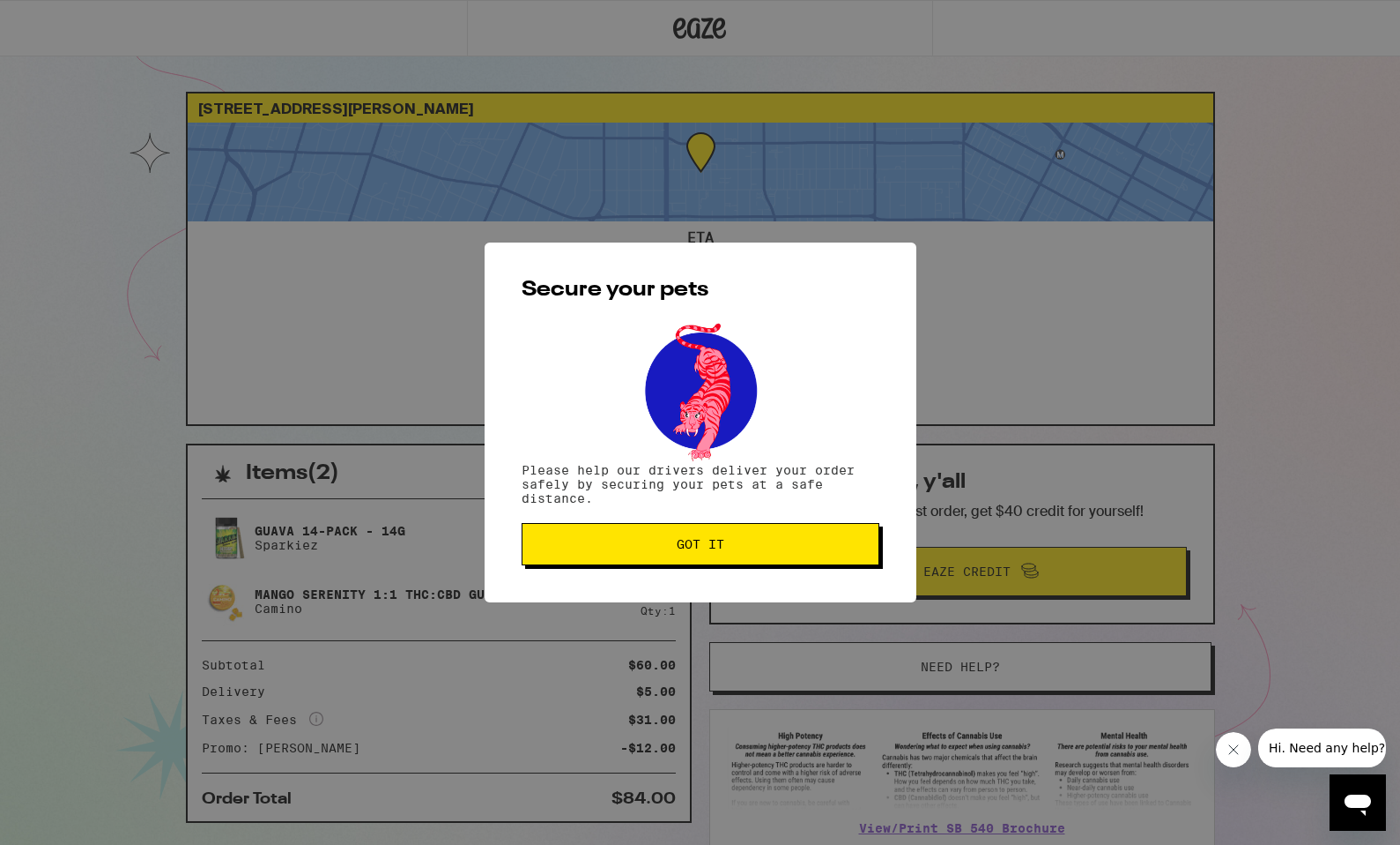
click at [729, 549] on span "Got it" at bounding box center [700, 544] width 327 height 13
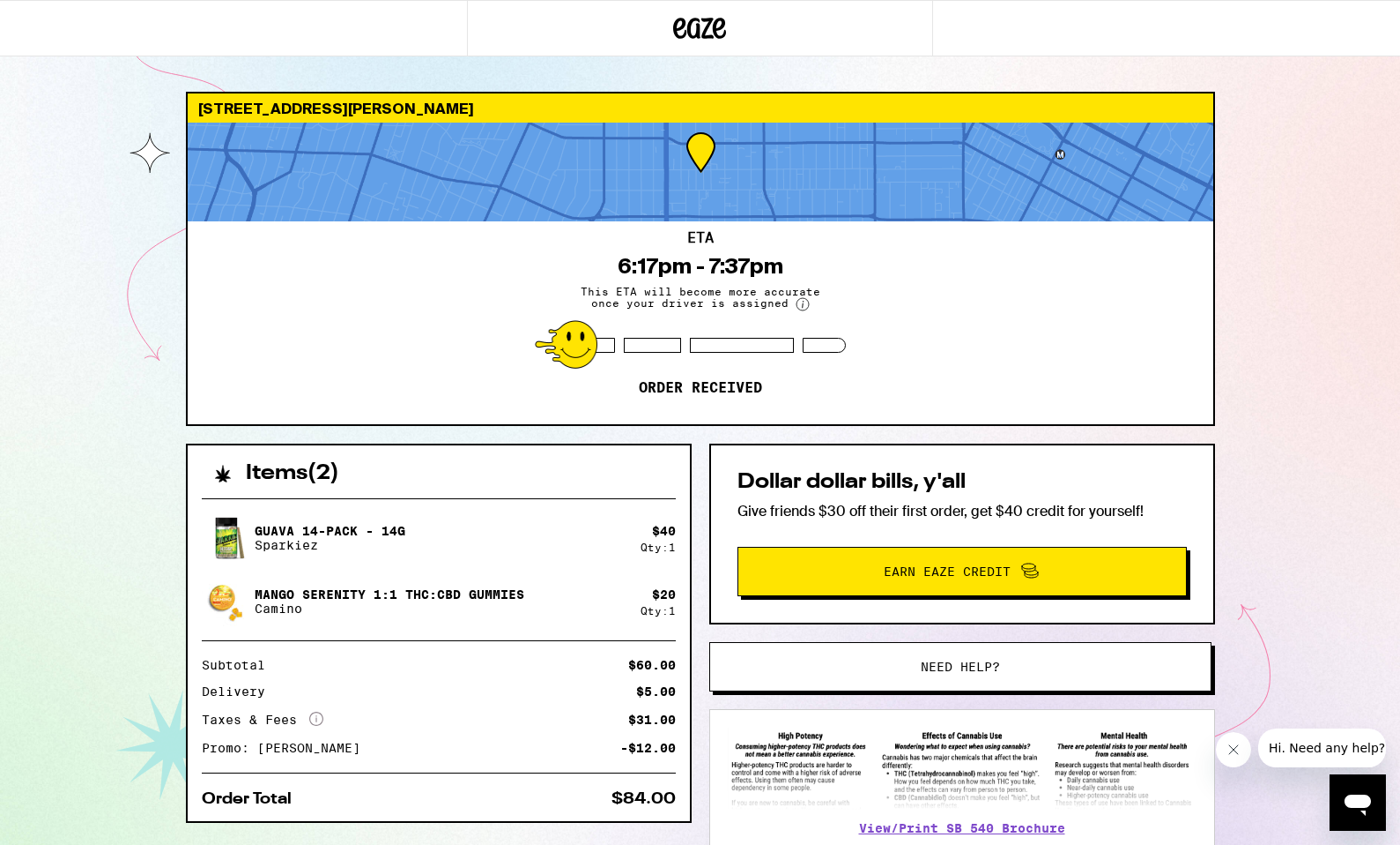
click at [695, 389] on p "Order received" at bounding box center [701, 388] width 124 height 18
click at [578, 348] on div at bounding box center [566, 343] width 63 height 48
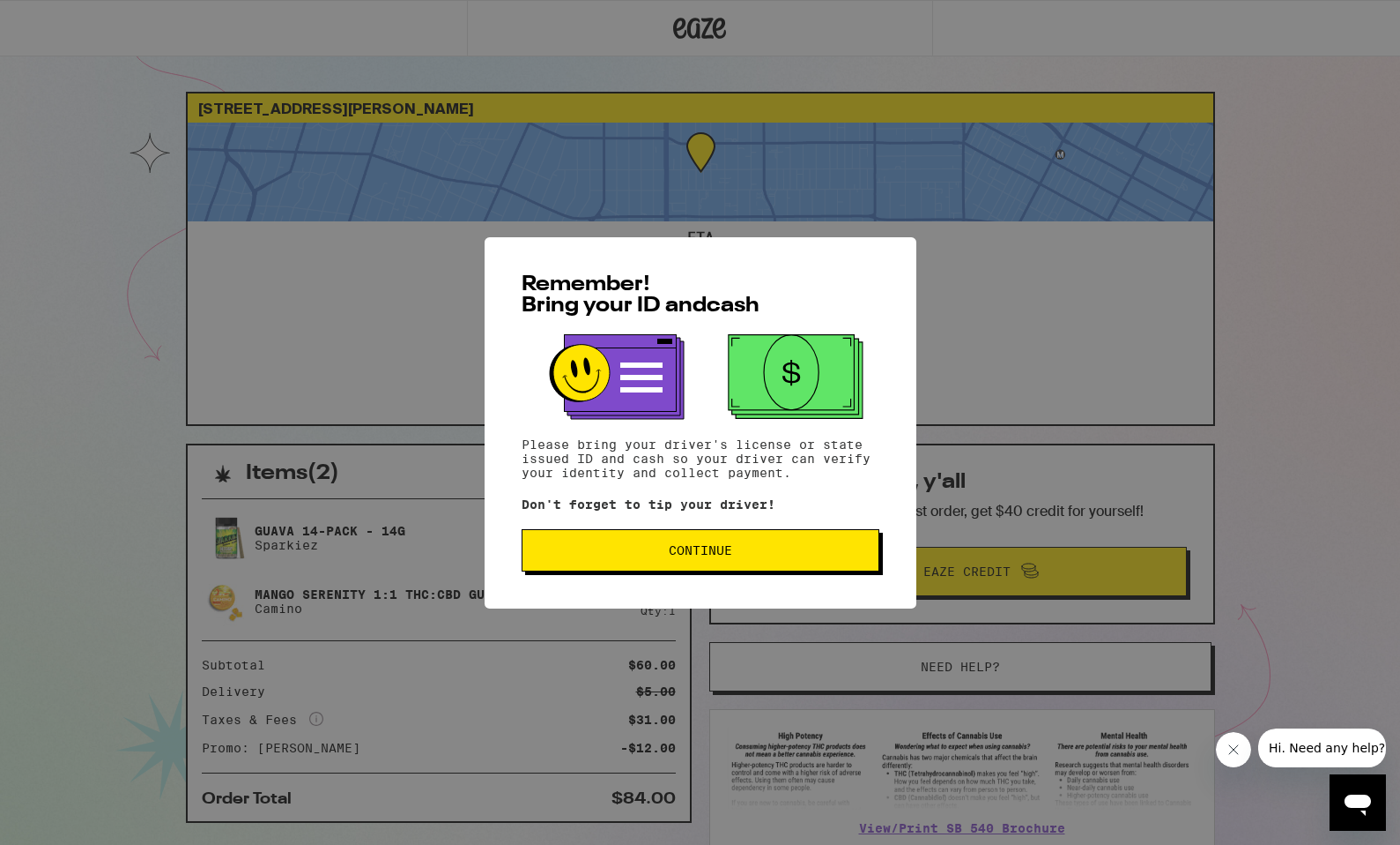
click at [718, 562] on button "Continue" at bounding box center [701, 550] width 358 height 42
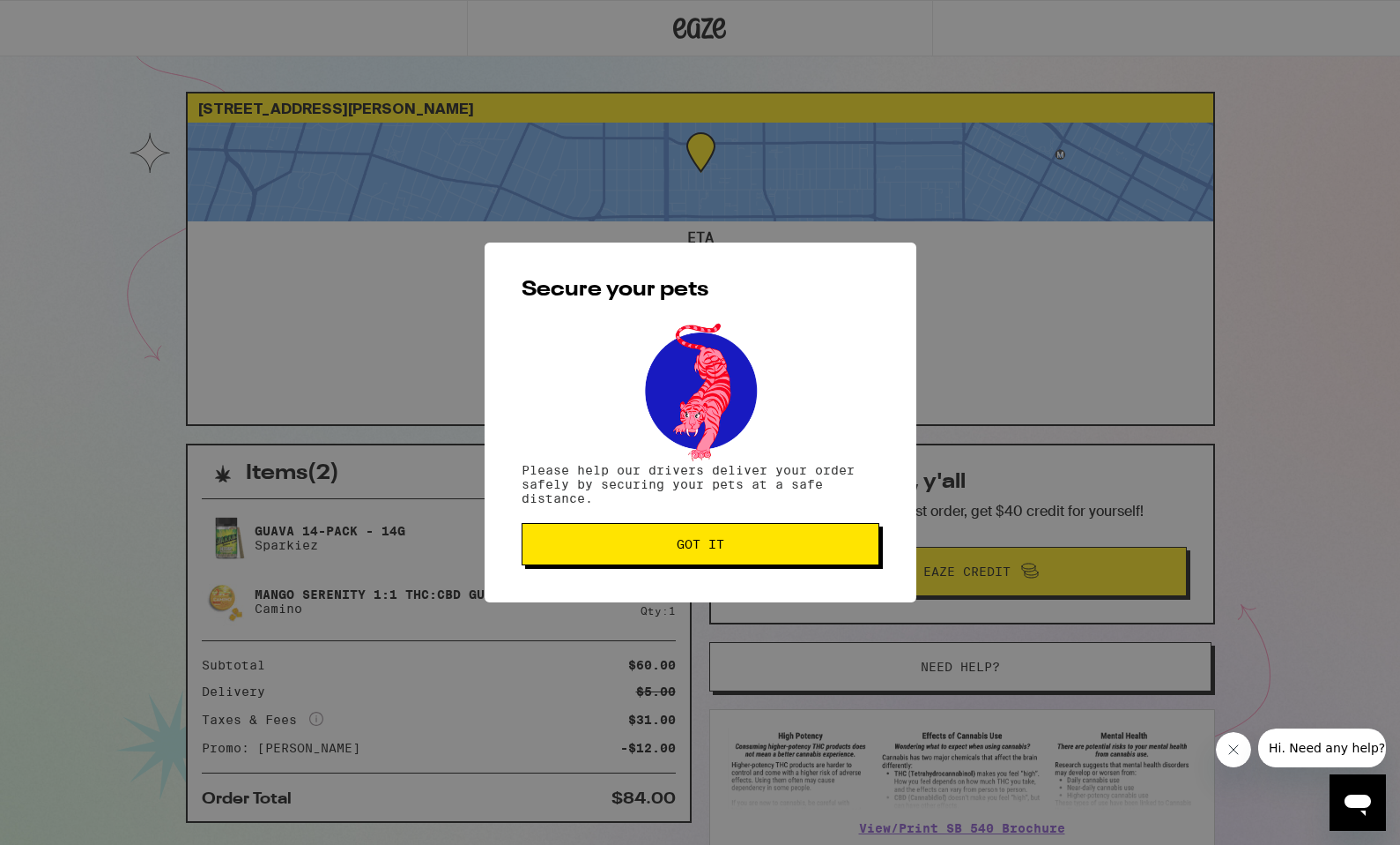
click at [718, 562] on button "Got it" at bounding box center [701, 544] width 358 height 42
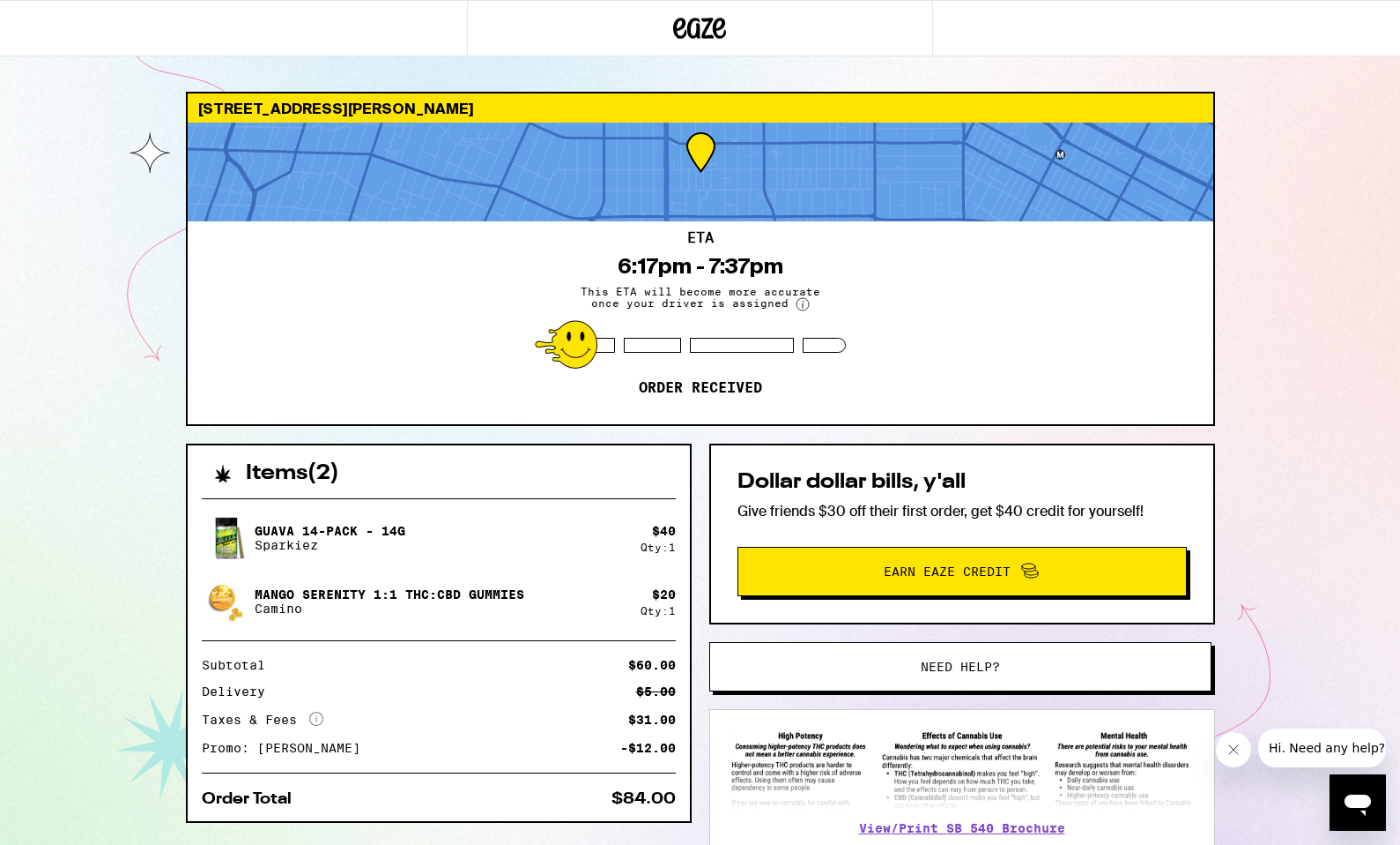
click at [714, 22] on icon at bounding box center [700, 29] width 53 height 31
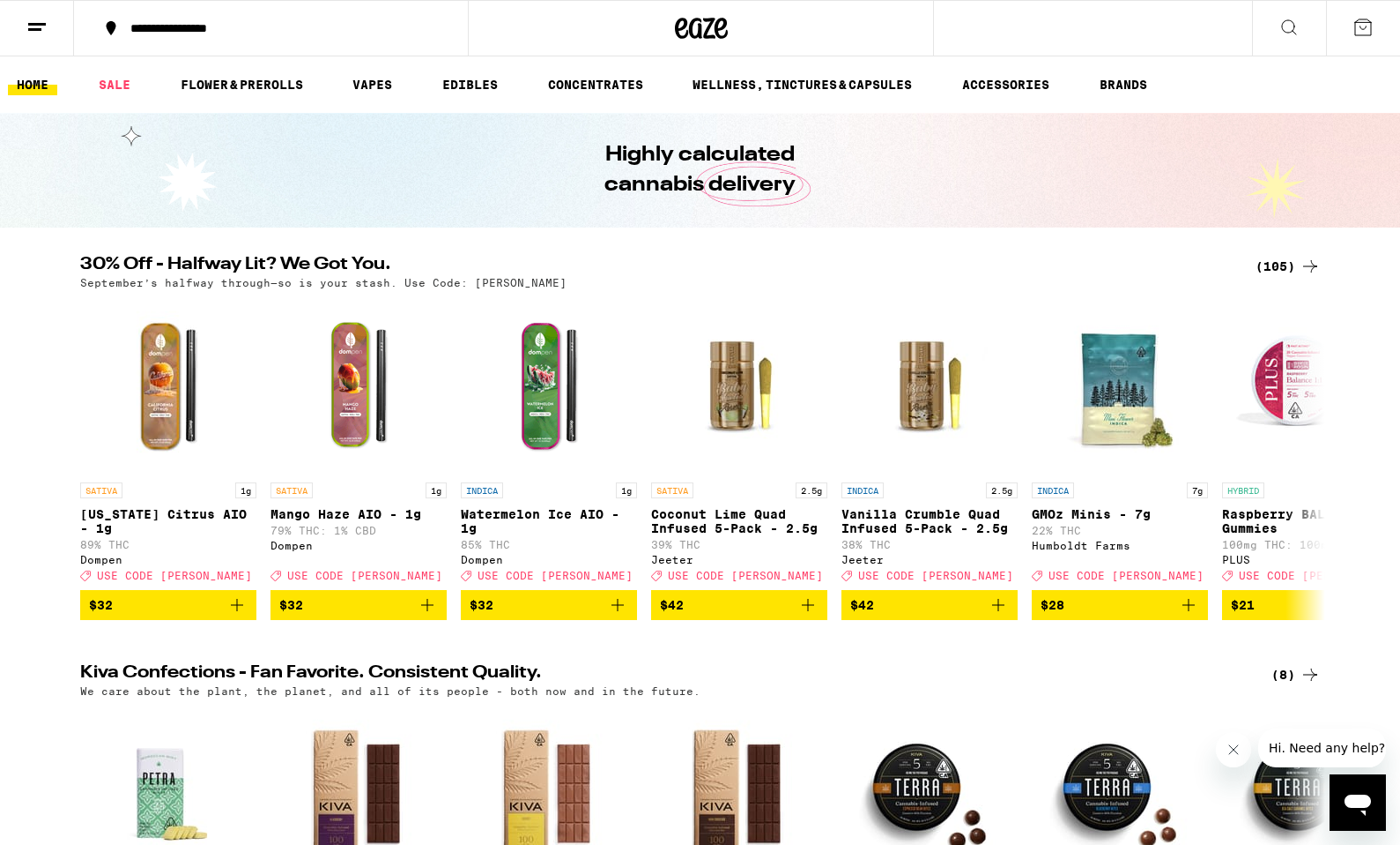
click at [38, 31] on icon at bounding box center [37, 28] width 22 height 22
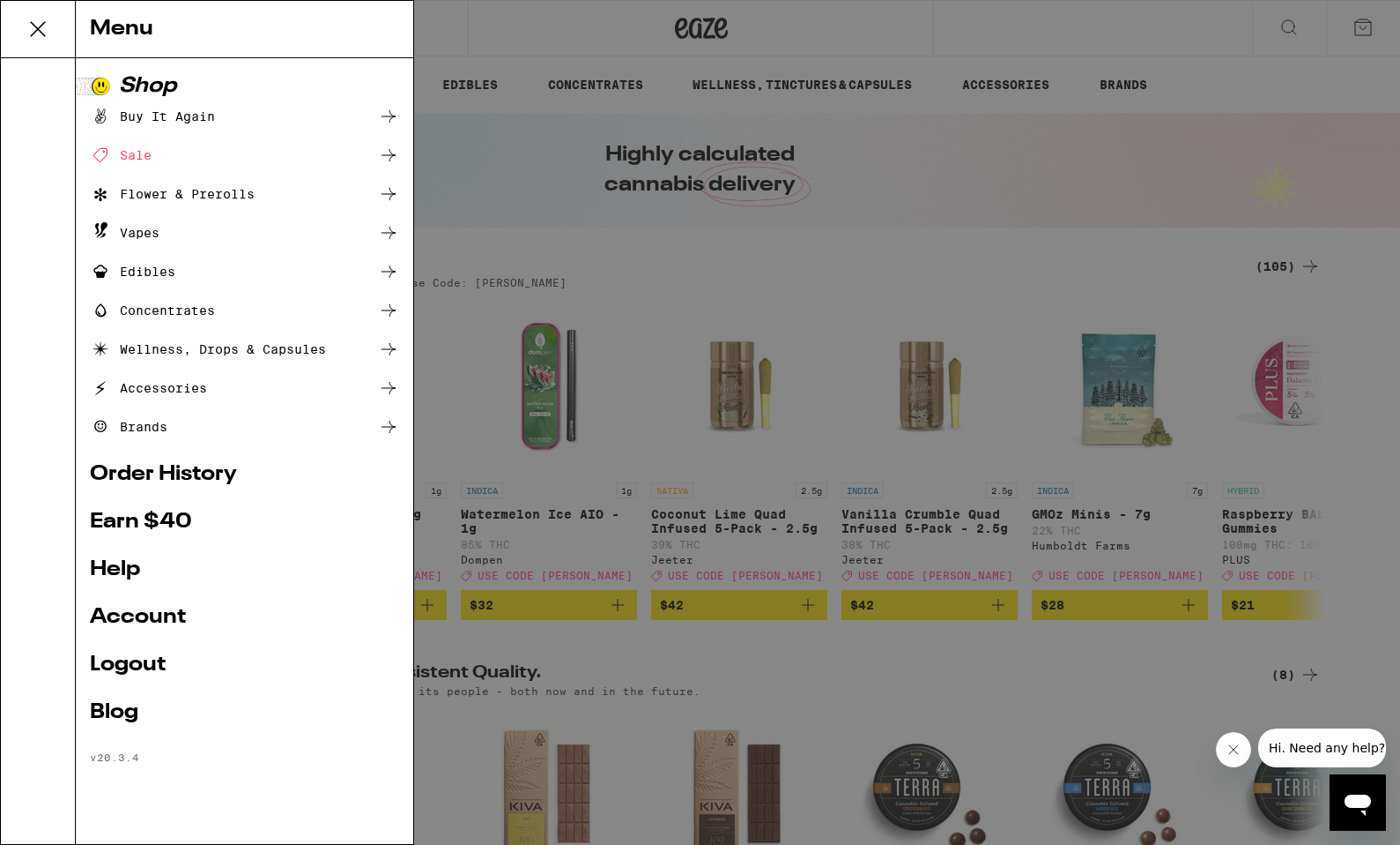
click at [174, 470] on link "Order History" at bounding box center [244, 475] width 310 height 22
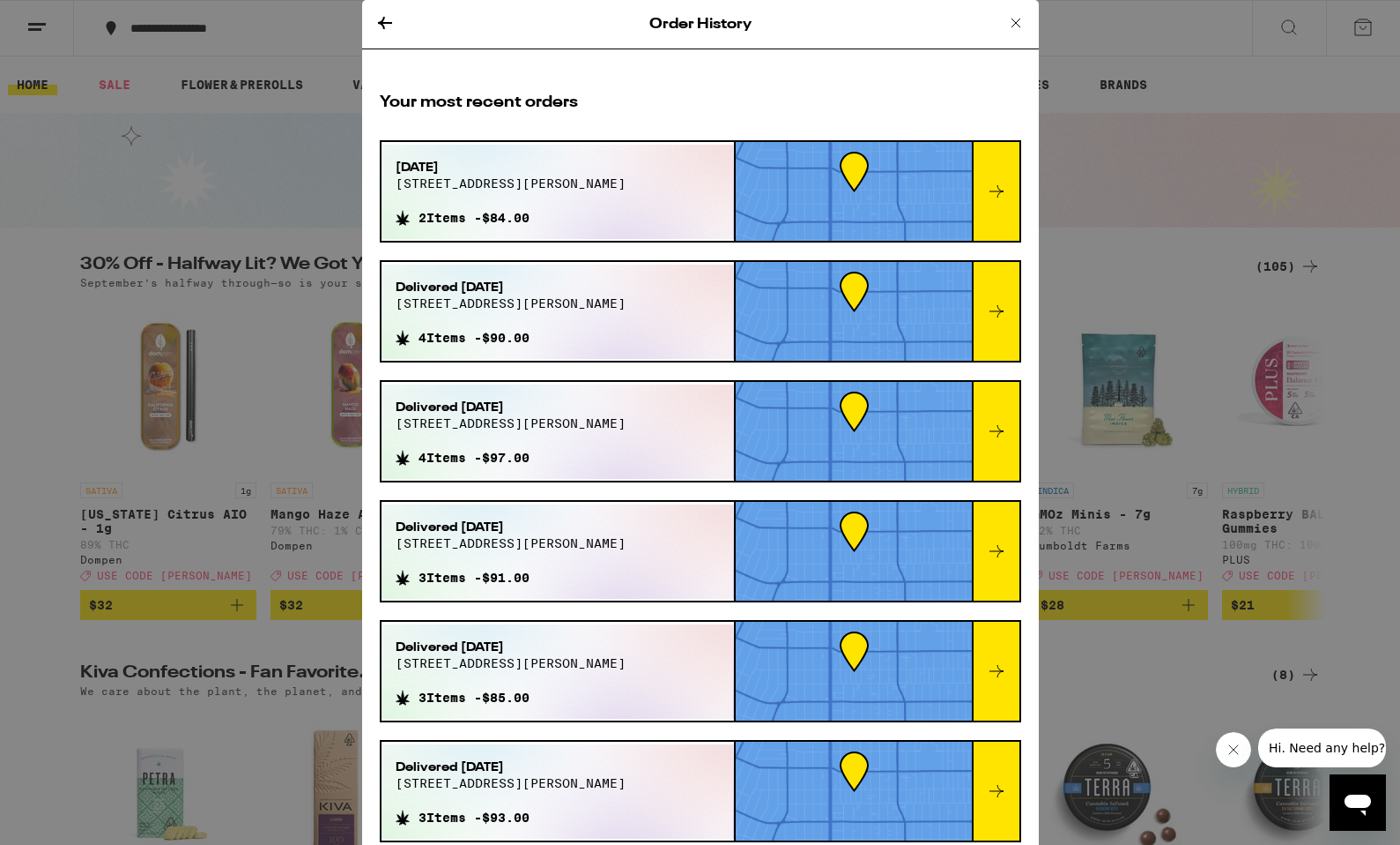
click at [1011, 201] on div at bounding box center [996, 191] width 47 height 98
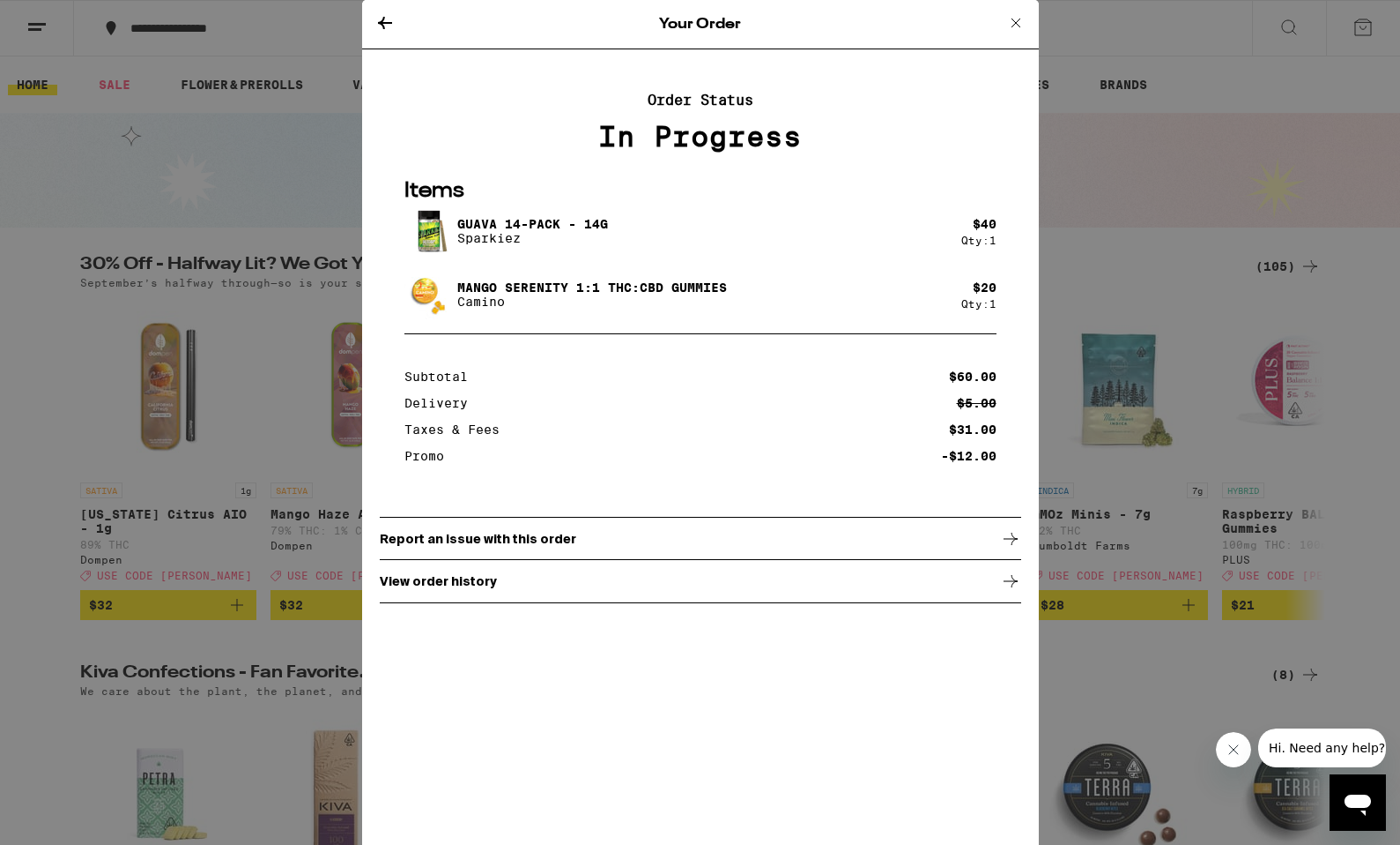
click at [591, 288] on p "Mango Serenity 1:1 THC:CBD Gummies" at bounding box center [592, 287] width 269 height 14
click at [381, 25] on icon at bounding box center [385, 24] width 22 height 22
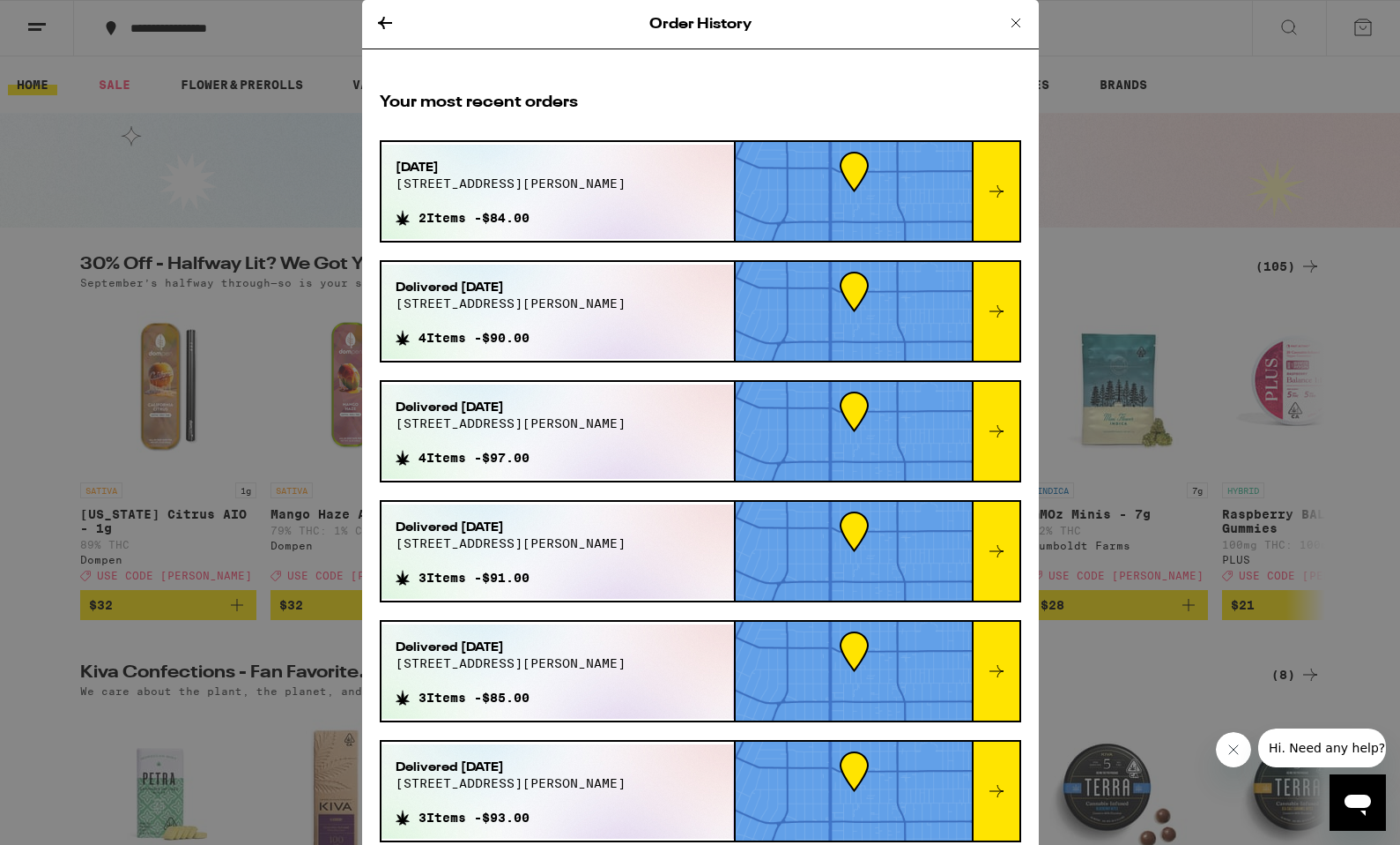
click at [1001, 312] on icon at bounding box center [997, 312] width 22 height 22
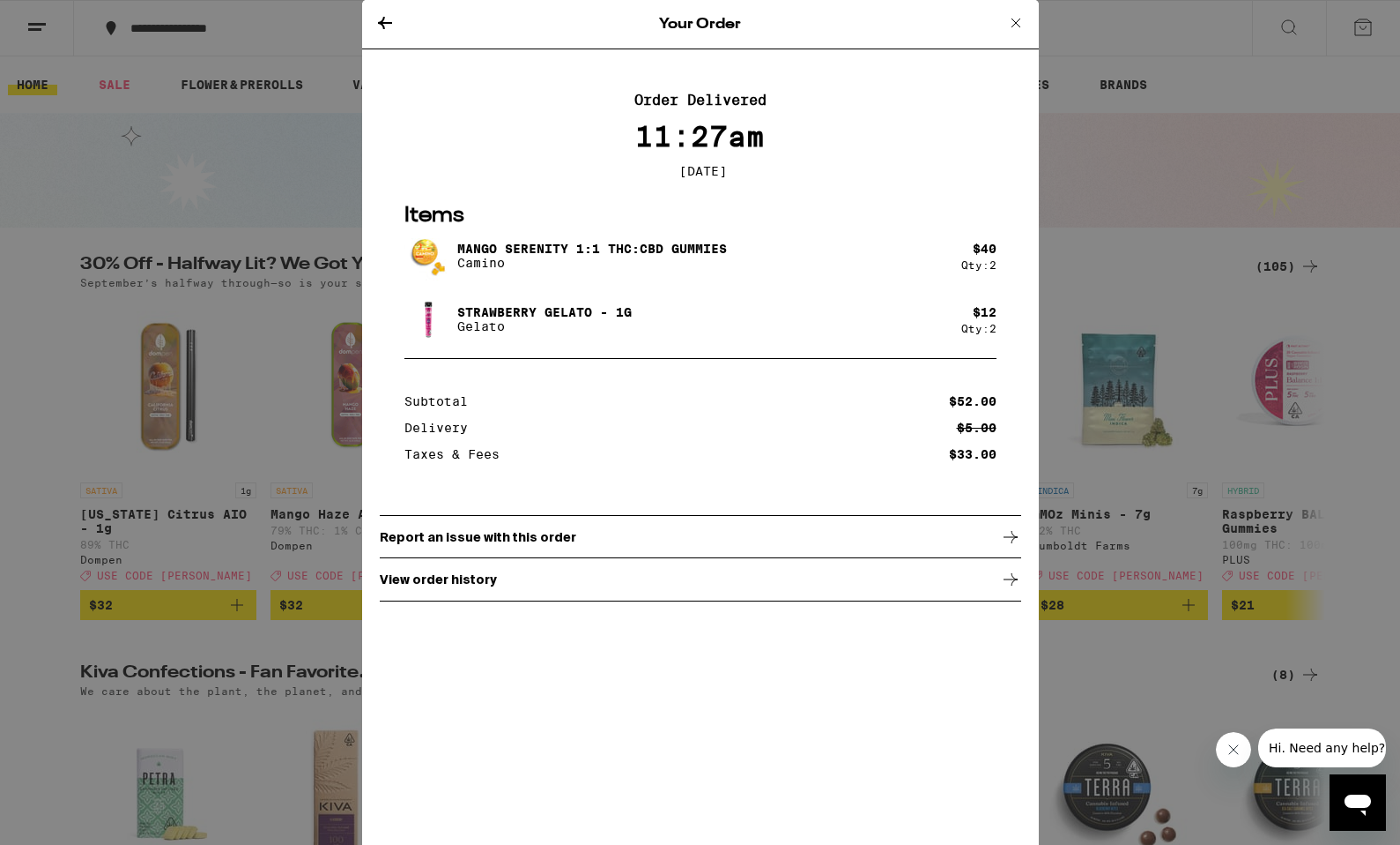
click at [492, 589] on div "View order history" at bounding box center [700, 579] width 642 height 44
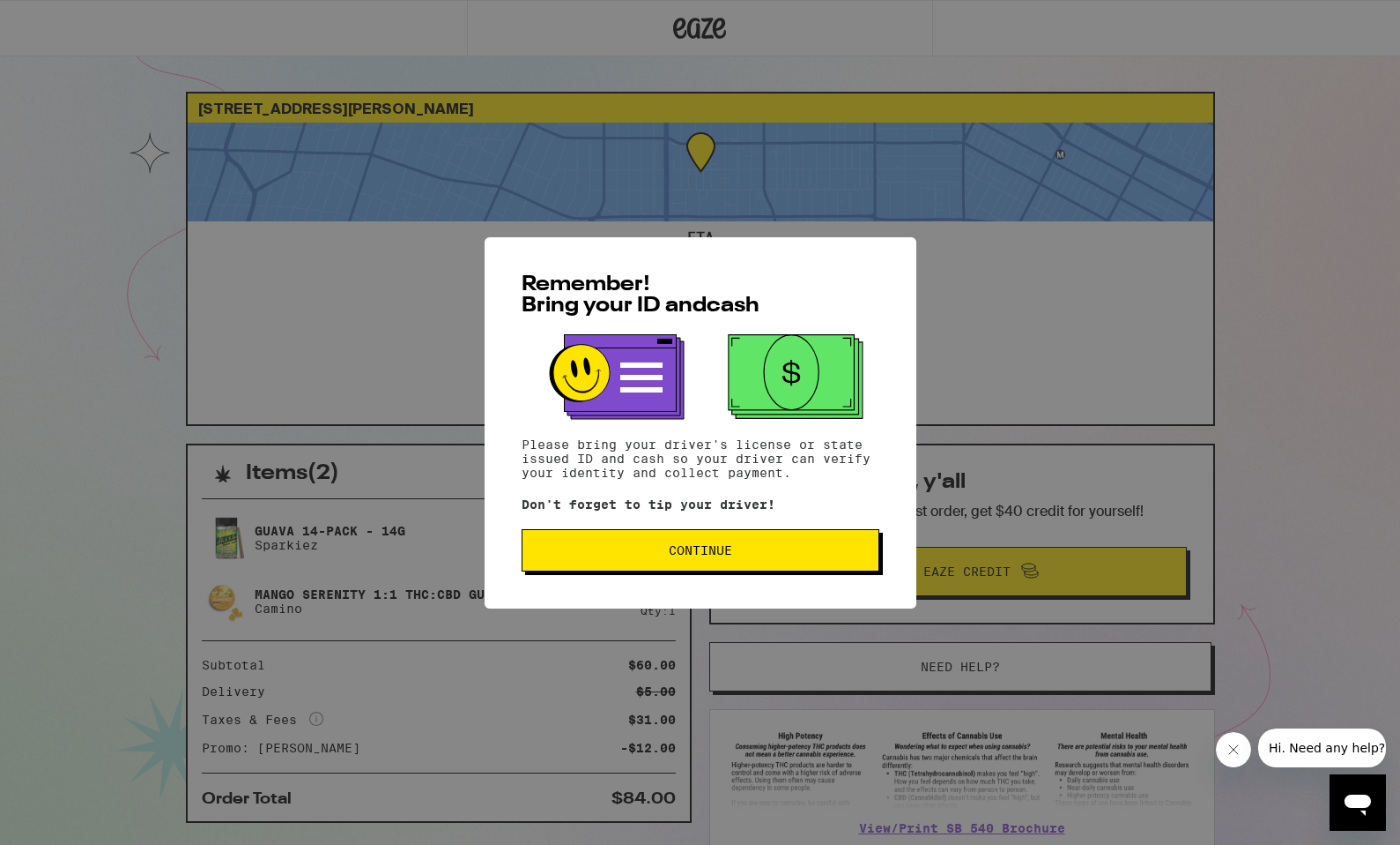
click at [702, 544] on button "Continue" at bounding box center [701, 550] width 358 height 42
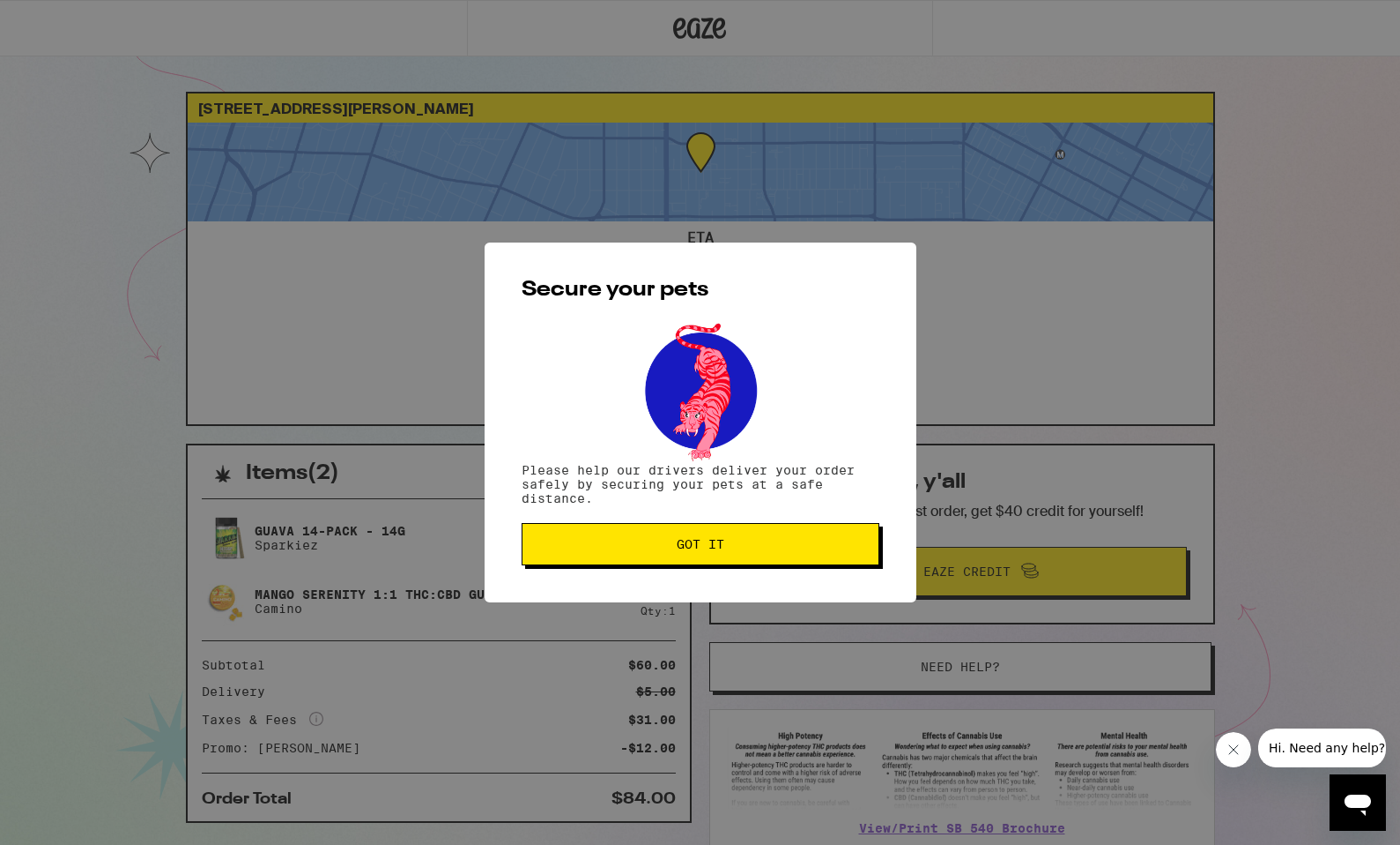
click at [707, 550] on span "Got it" at bounding box center [700, 544] width 47 height 13
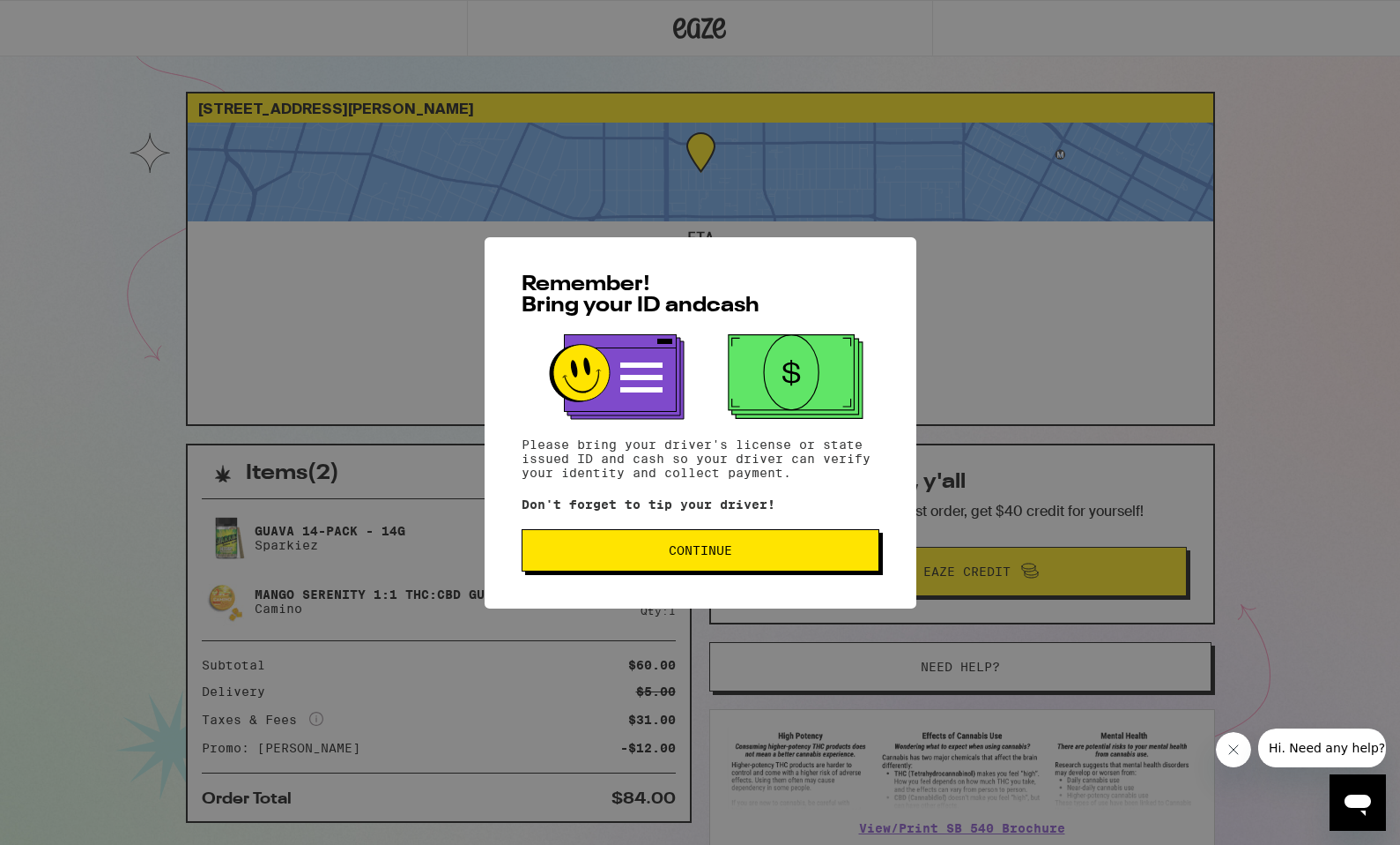
click at [736, 549] on span "Continue" at bounding box center [700, 550] width 327 height 13
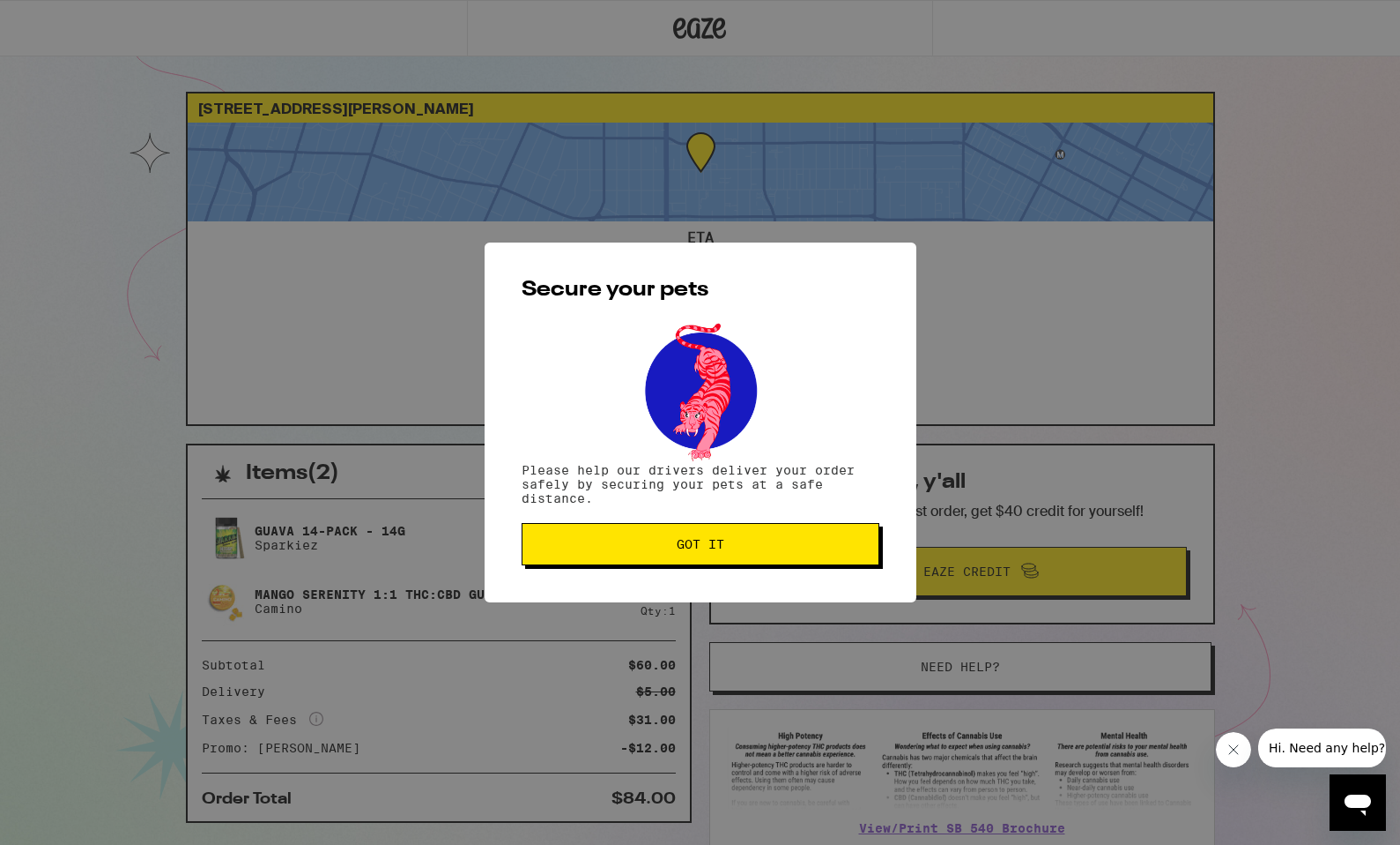
click at [775, 548] on span "Got it" at bounding box center [700, 544] width 327 height 13
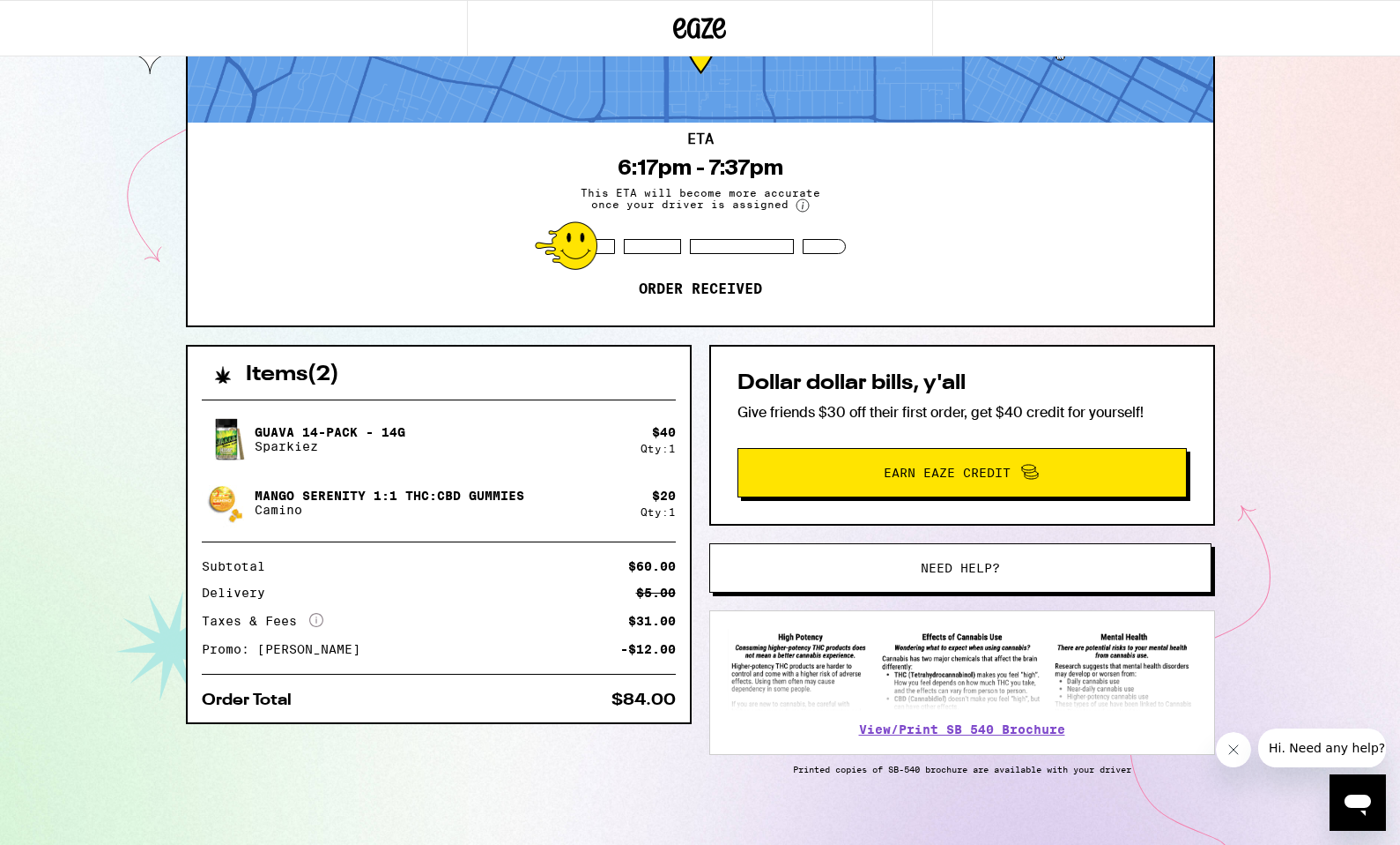
scroll to position [121, 0]
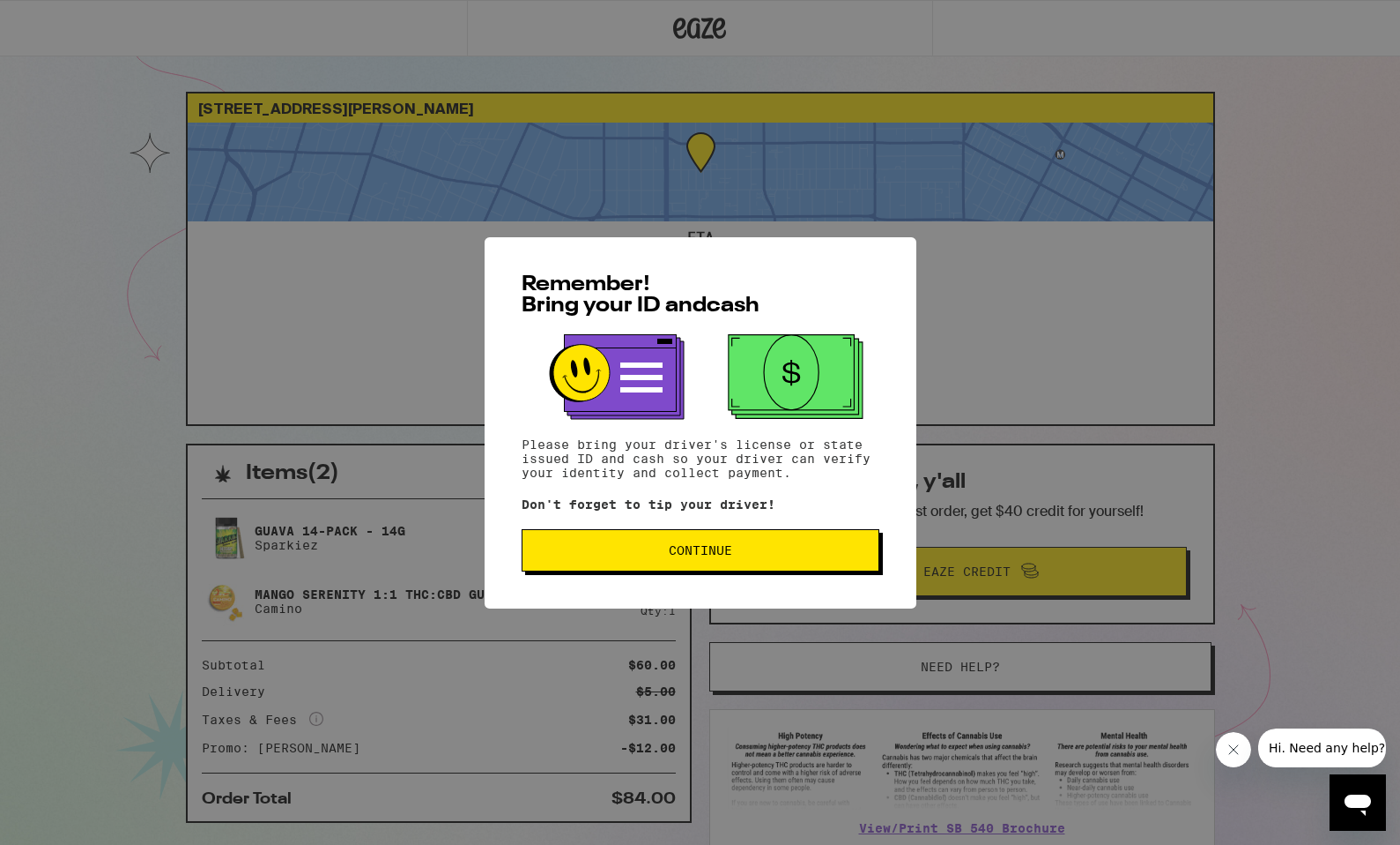
click at [724, 556] on span "Continue" at bounding box center [700, 550] width 64 height 13
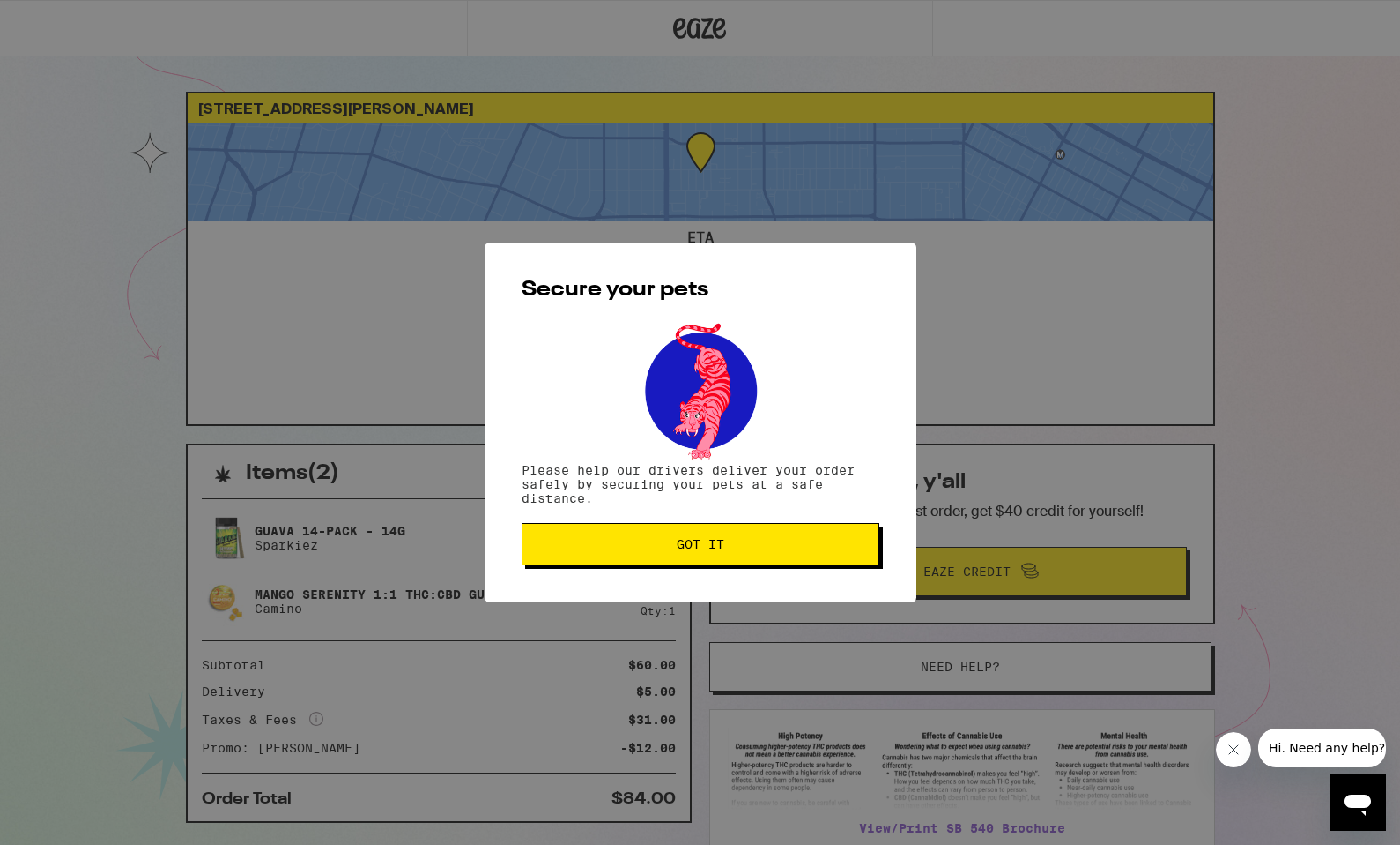
click at [724, 556] on button "Got it" at bounding box center [701, 544] width 358 height 42
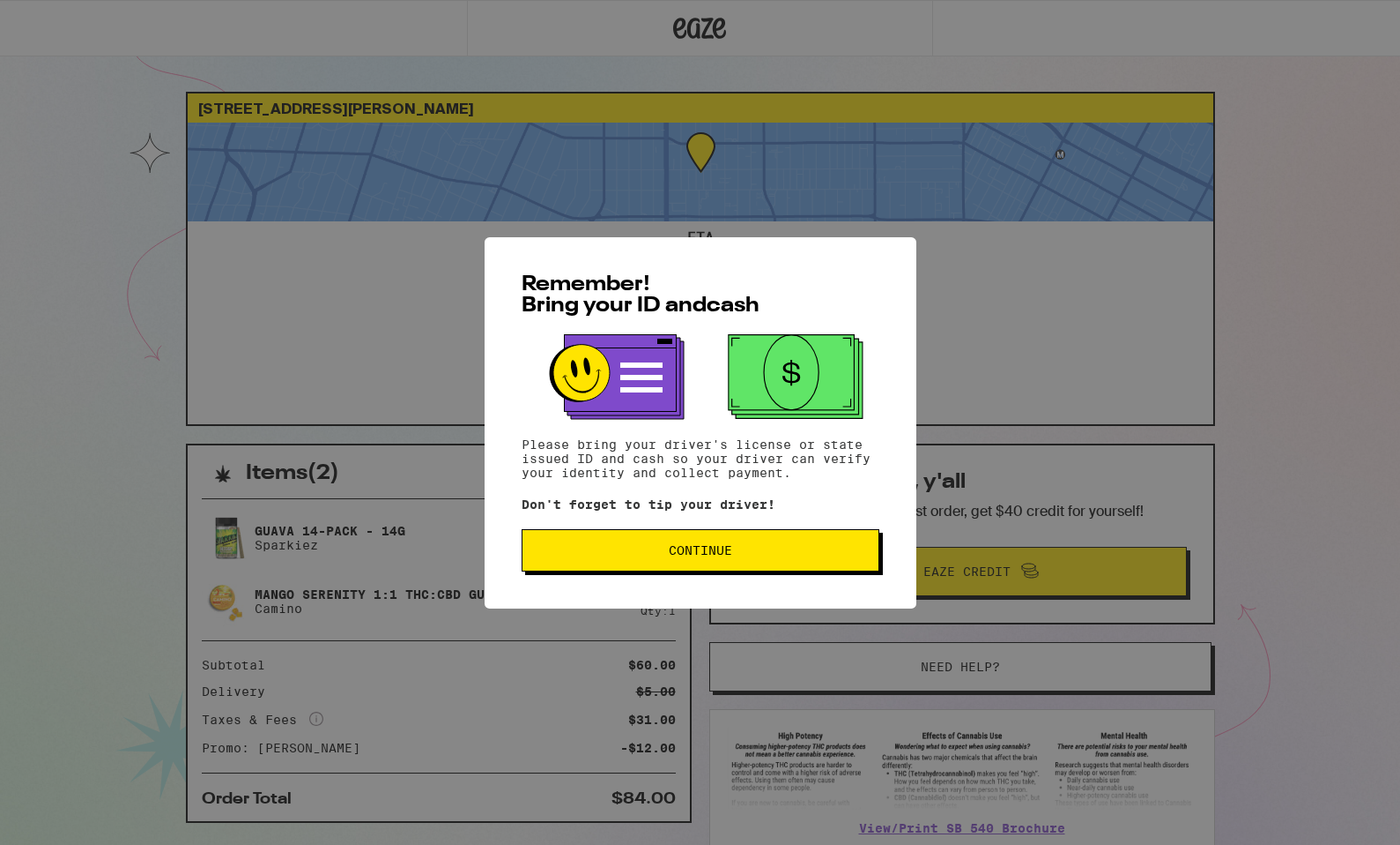
click at [771, 572] on button "Continue" at bounding box center [701, 550] width 358 height 42
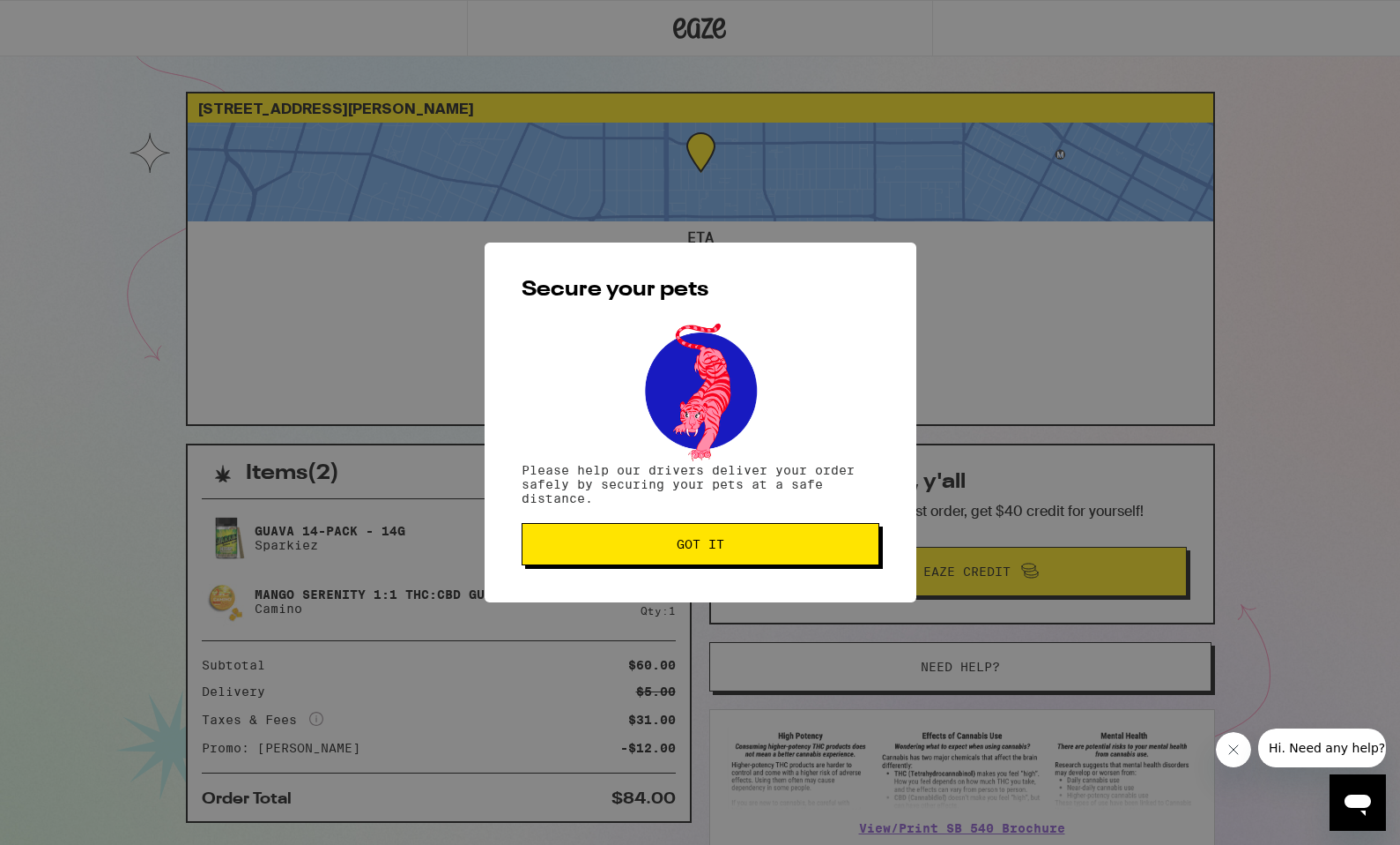
click at [753, 549] on span "Got it" at bounding box center [700, 544] width 327 height 13
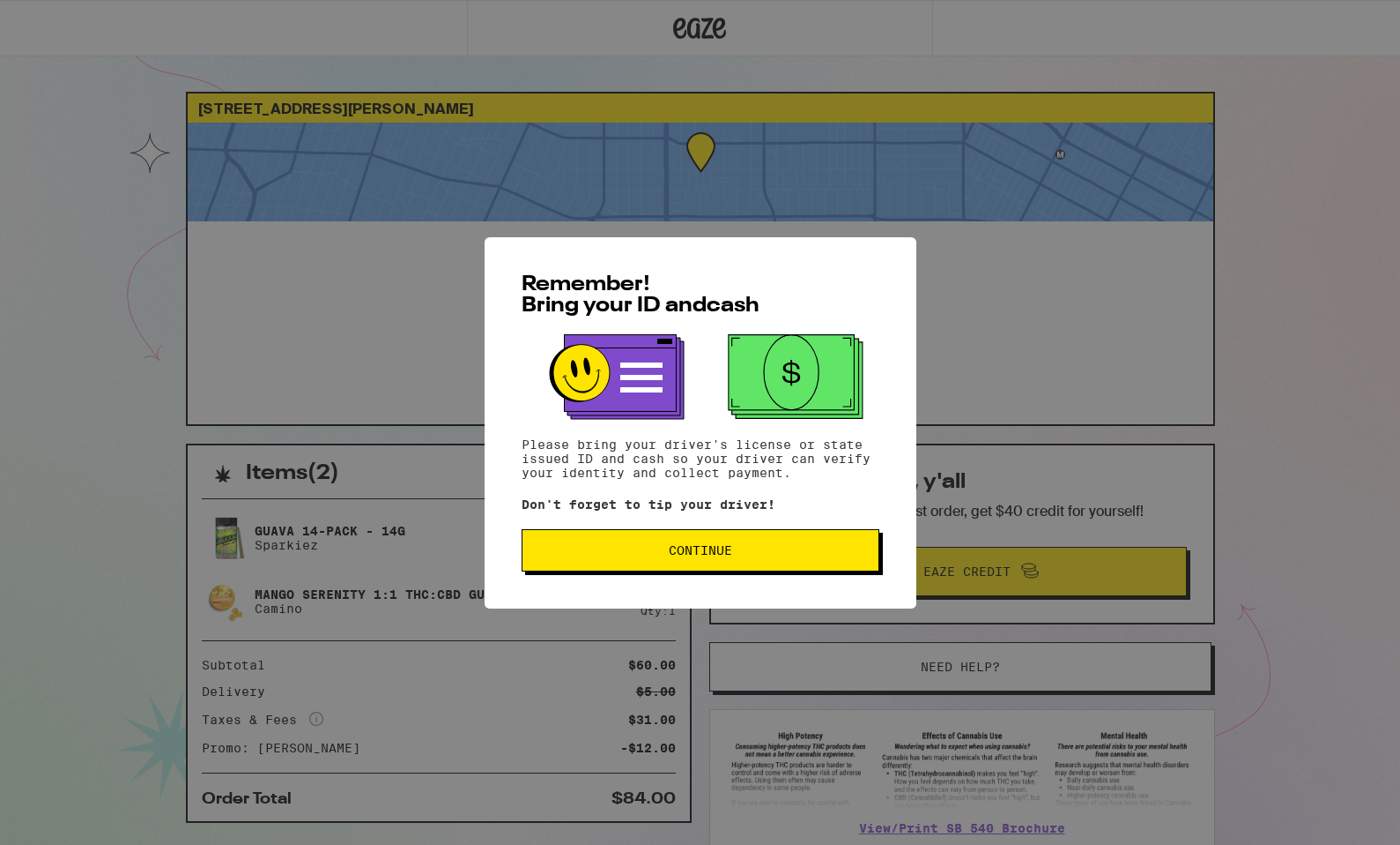
click at [606, 568] on button "Continue" at bounding box center [701, 550] width 358 height 42
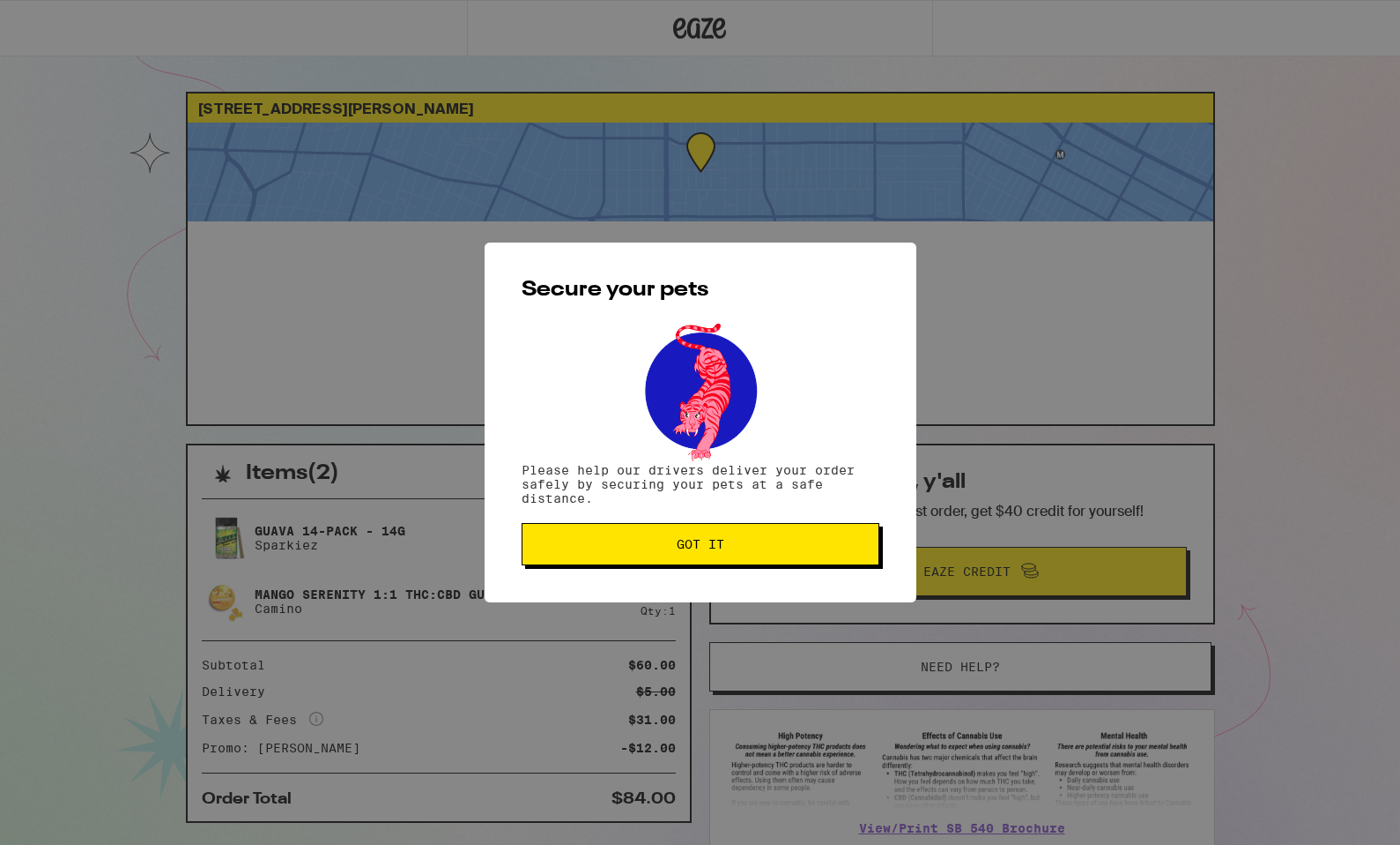
click at [606, 566] on button "Got it" at bounding box center [701, 544] width 358 height 42
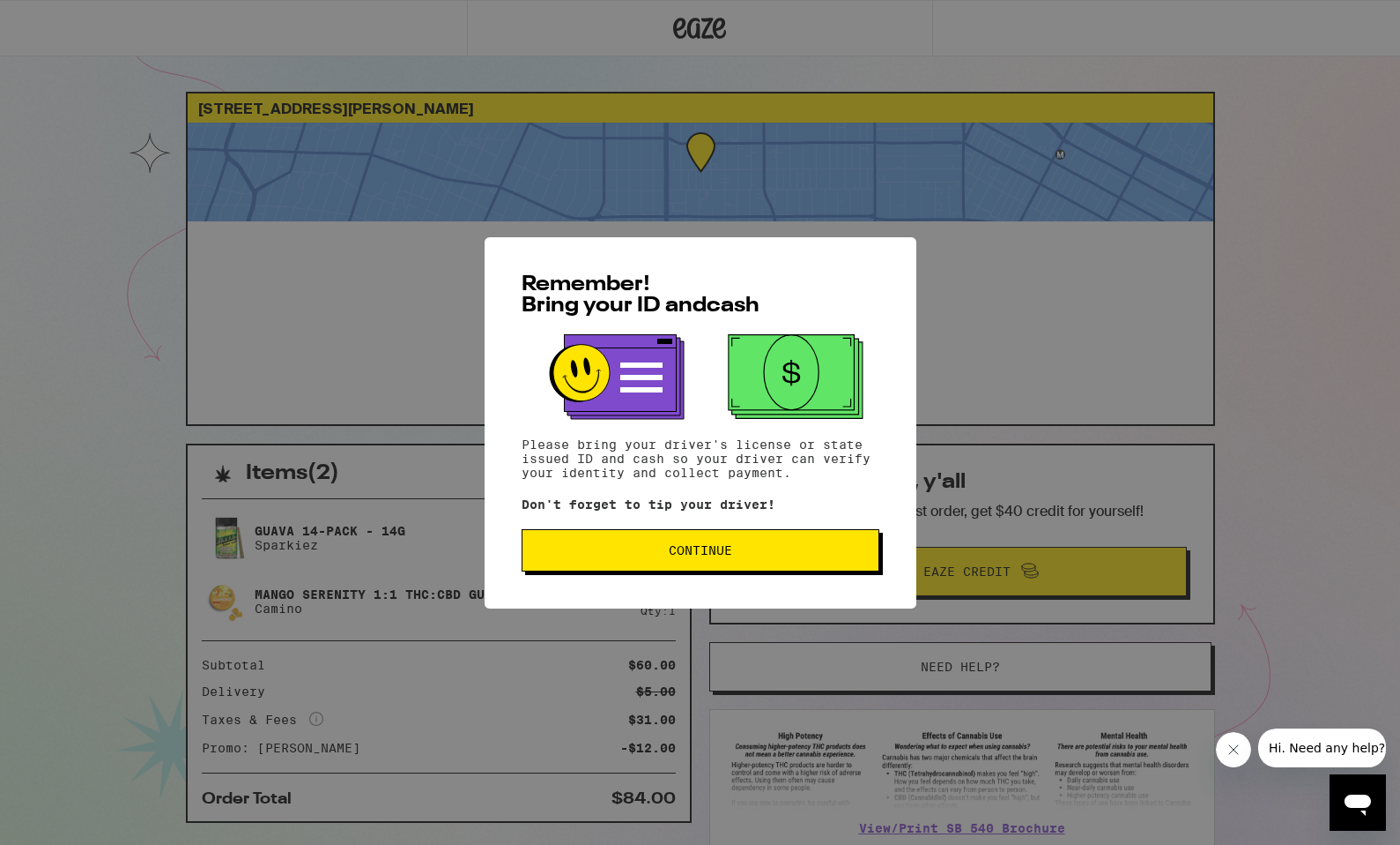
click at [728, 557] on span "Continue" at bounding box center [700, 550] width 64 height 13
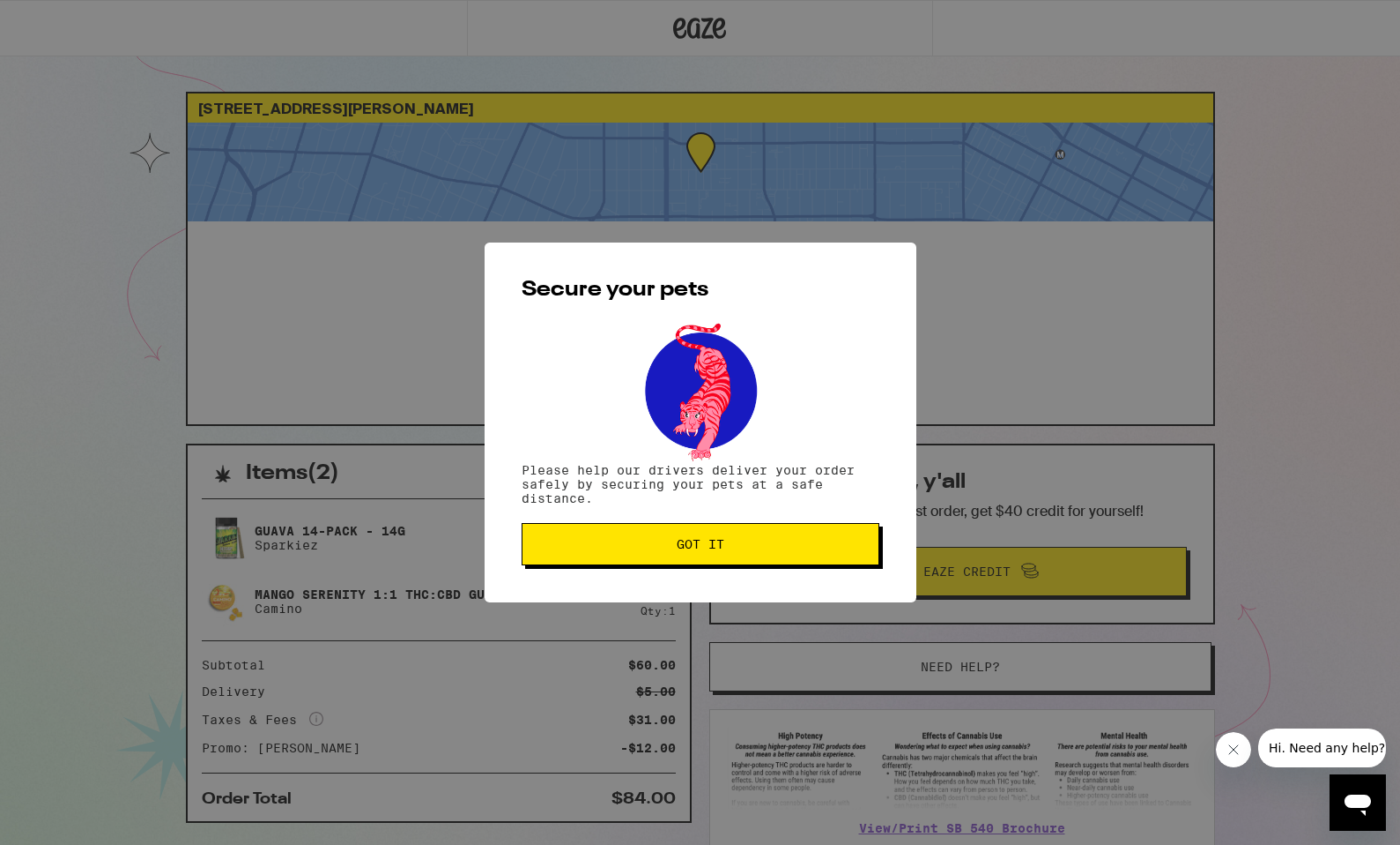
click at [728, 560] on button "Got it" at bounding box center [701, 544] width 358 height 42
